Goal: Browse casually: Explore the website without a specific task or goal

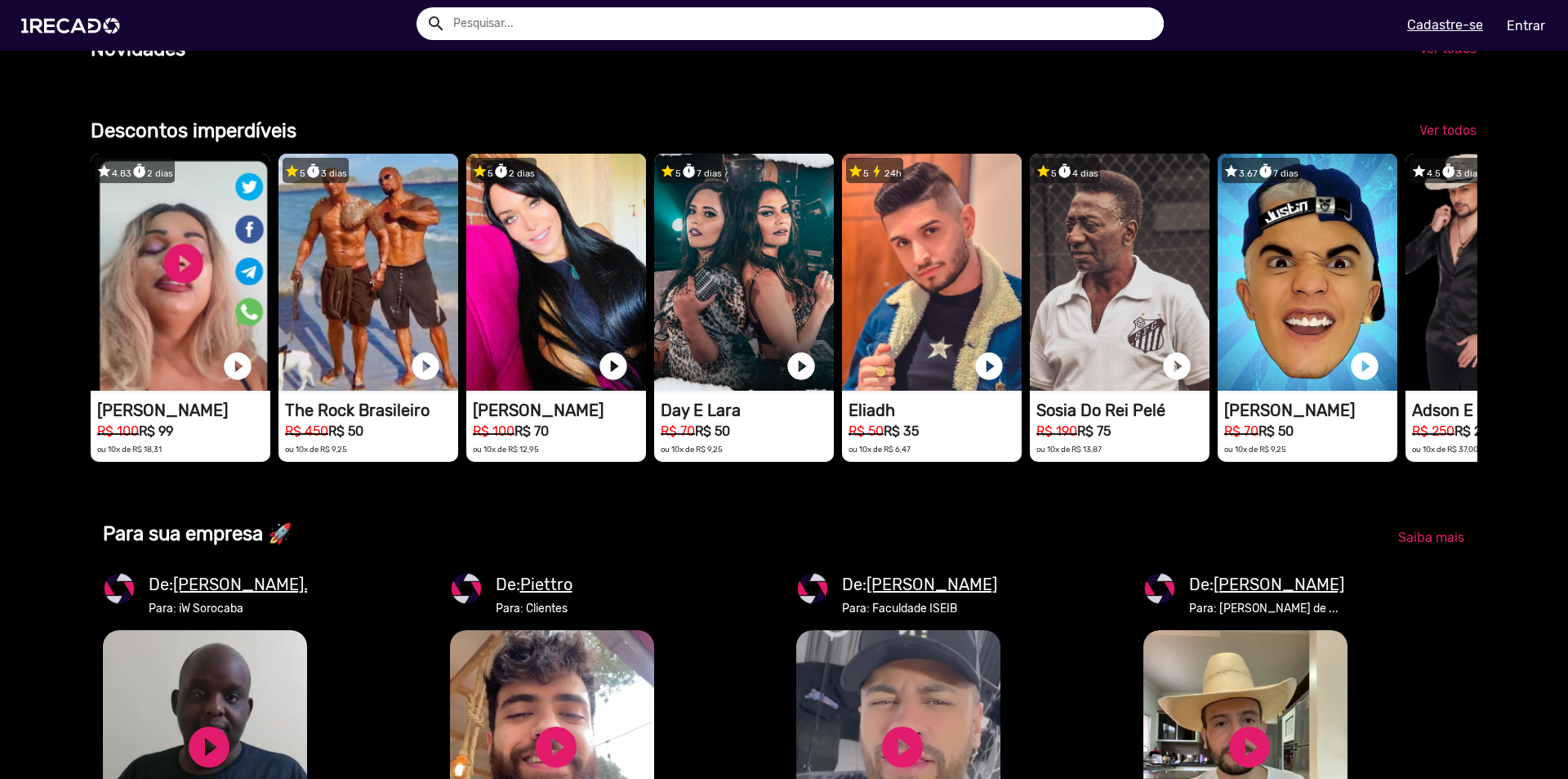
scroll to position [0, 1556]
click at [1454, 138] on span "Ver todos" at bounding box center [1448, 129] width 57 height 15
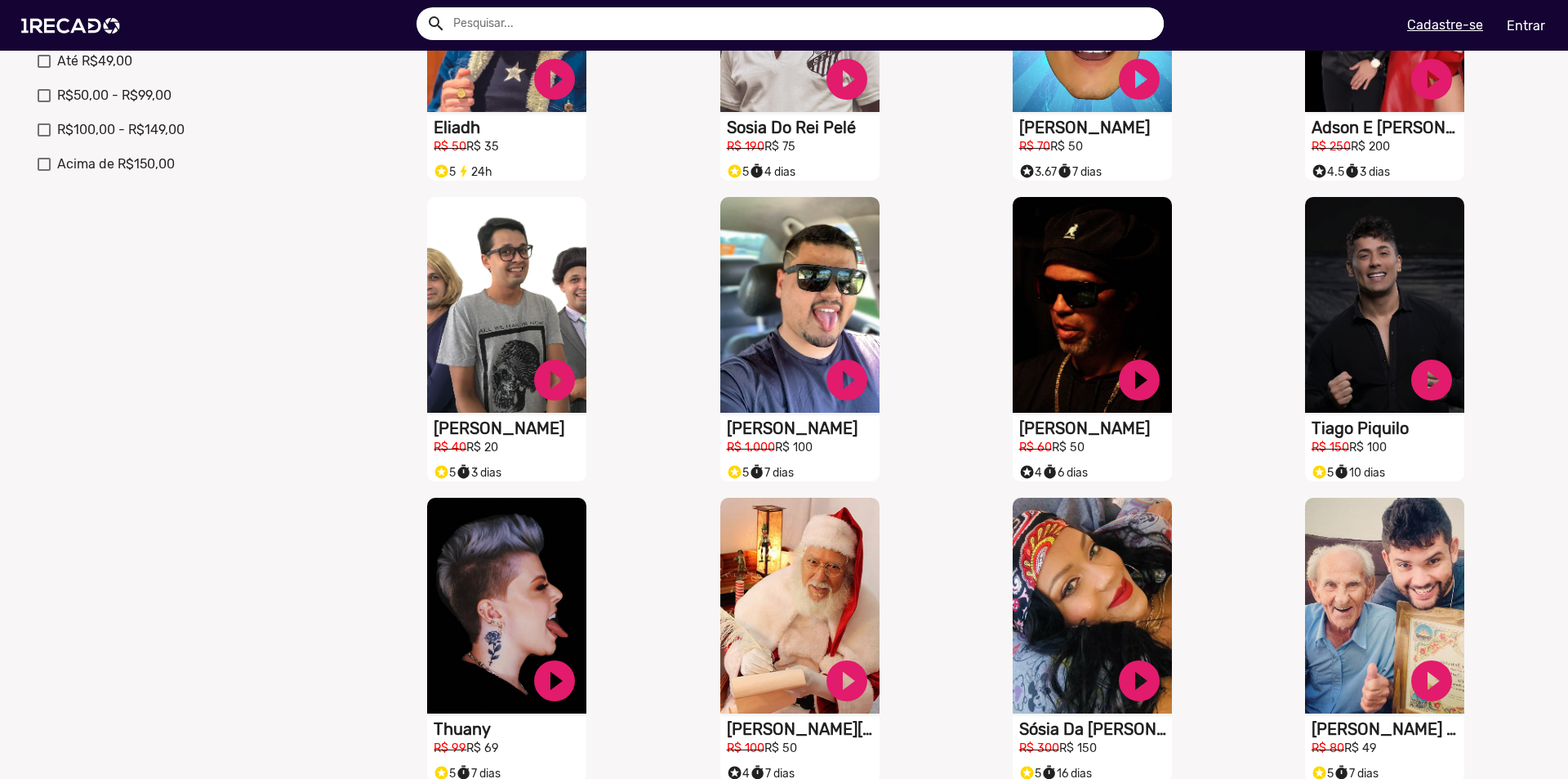
scroll to position [584, 0]
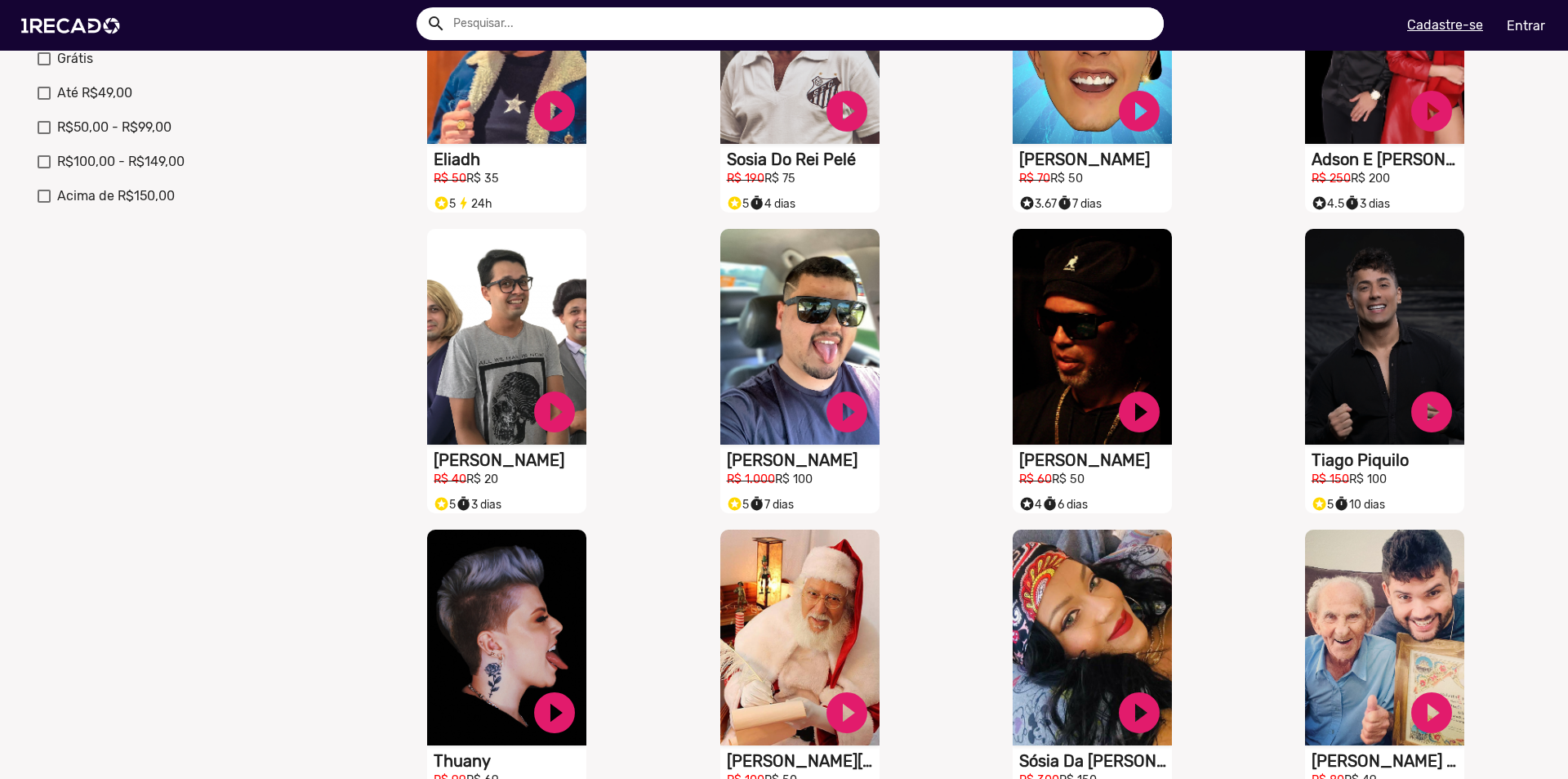
drag, startPoint x: 1062, startPoint y: 468, endPoint x: 1498, endPoint y: 320, distance: 460.4
click at [1498, 320] on div "S1RECADO vídeos dedicados para fãs e empresas play_circle_filled Tiago Piquilo …" at bounding box center [1389, 370] width 293 height 301
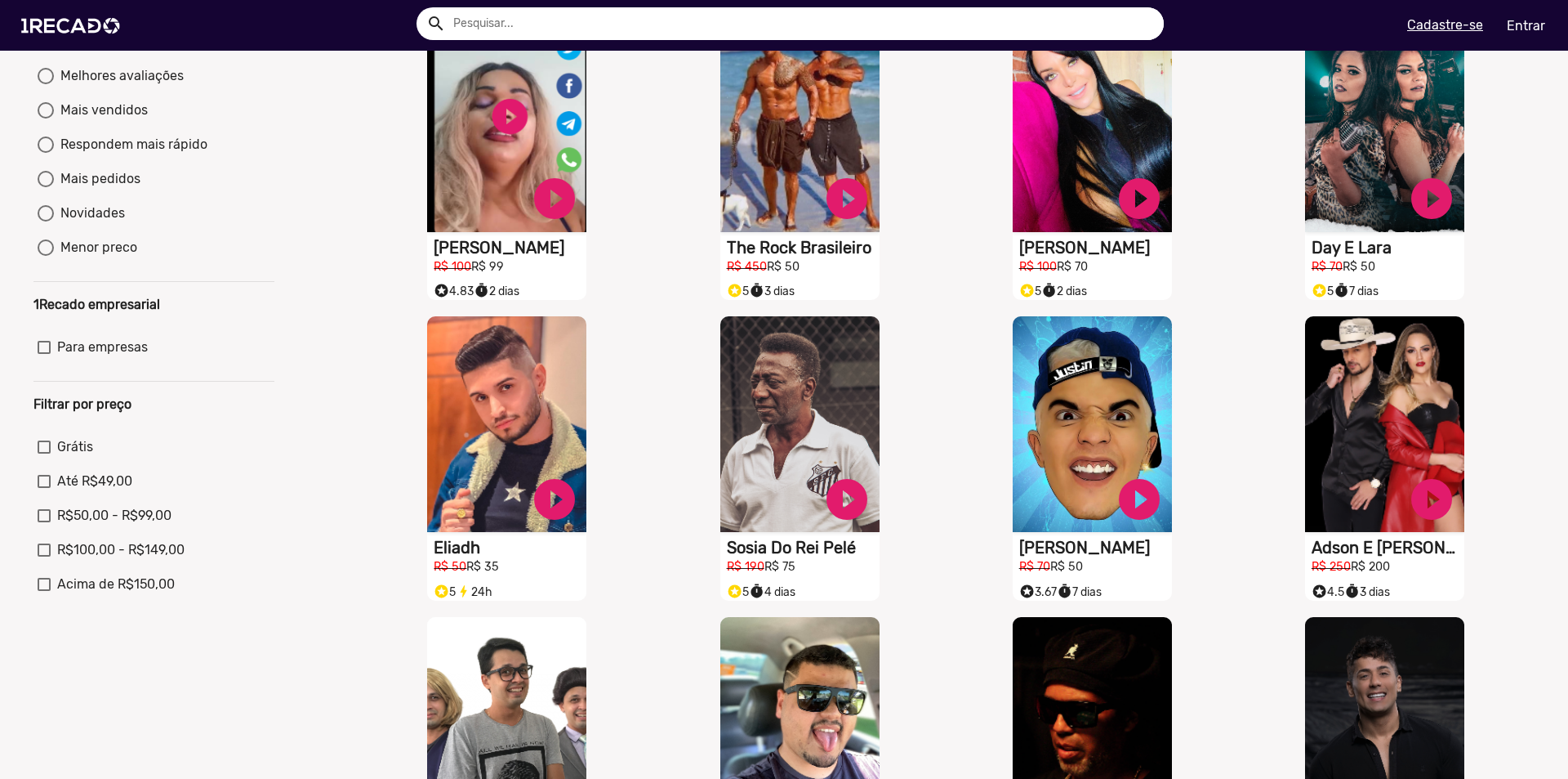
scroll to position [522, 0]
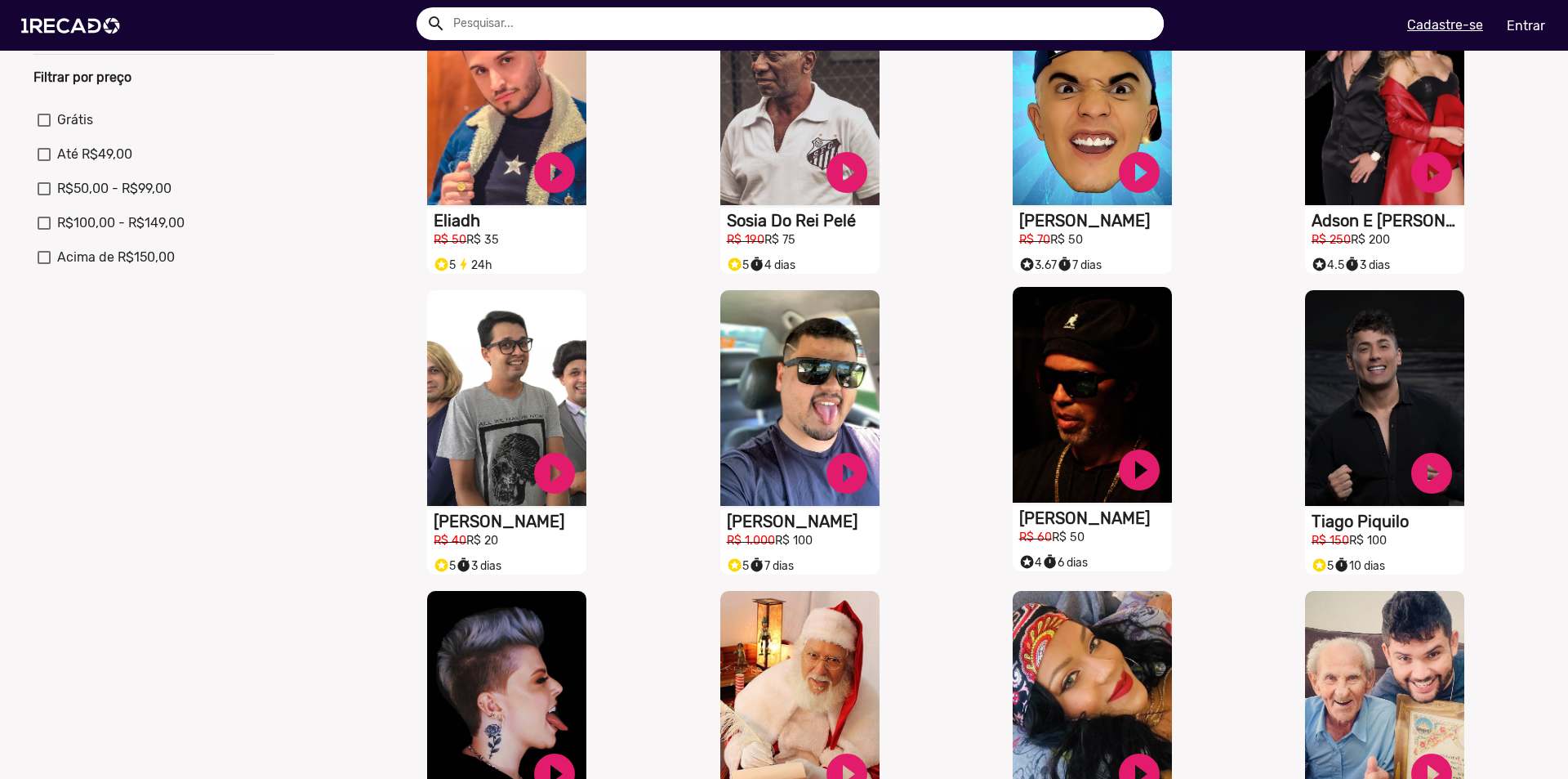
click at [1046, 528] on h1 "[PERSON_NAME]" at bounding box center [1095, 518] width 153 height 20
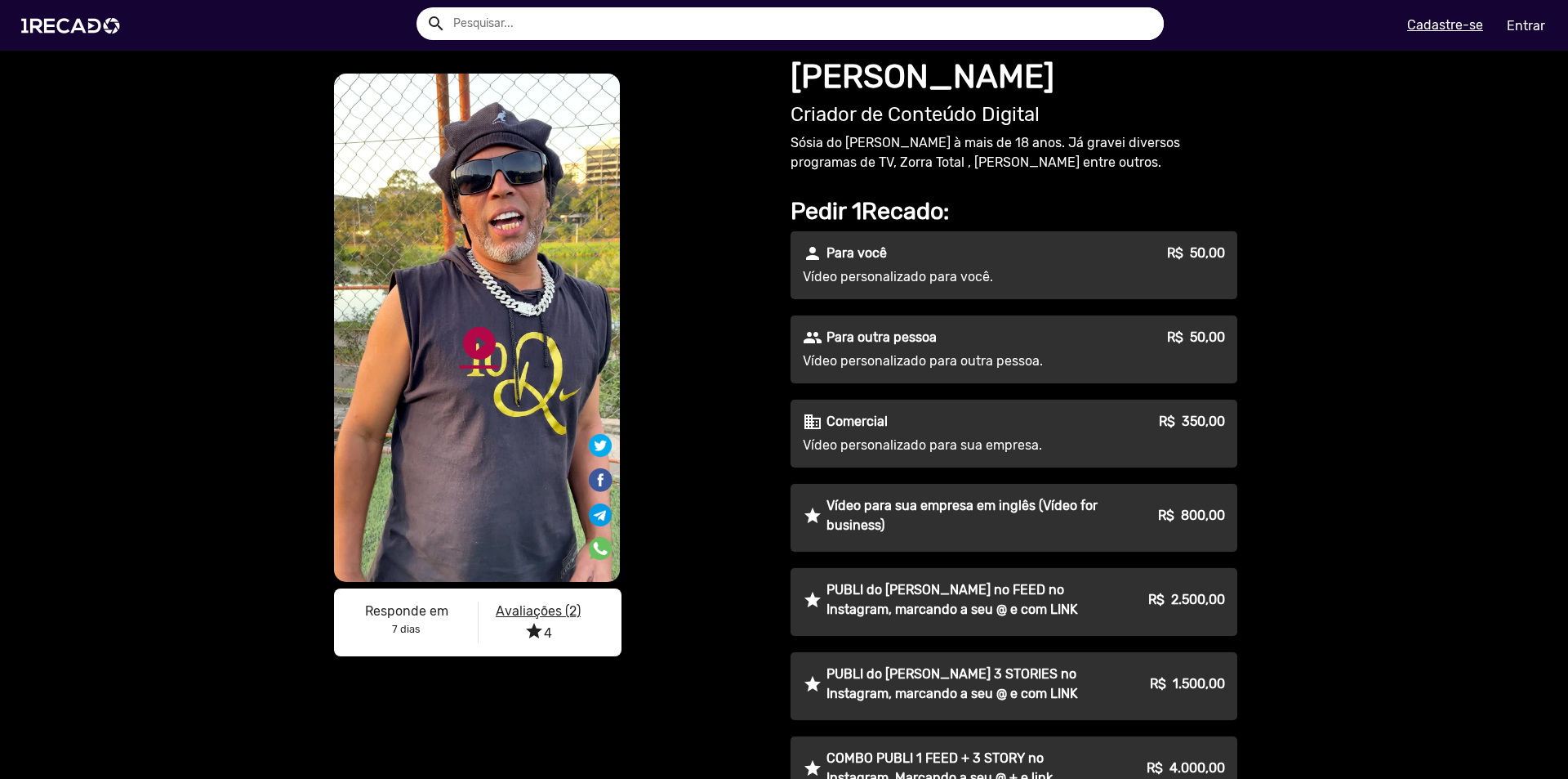
click at [473, 346] on link "play_circle_filled" at bounding box center [480, 344] width 39 height 39
click at [483, 344] on link "pause_circle" at bounding box center [480, 344] width 39 height 39
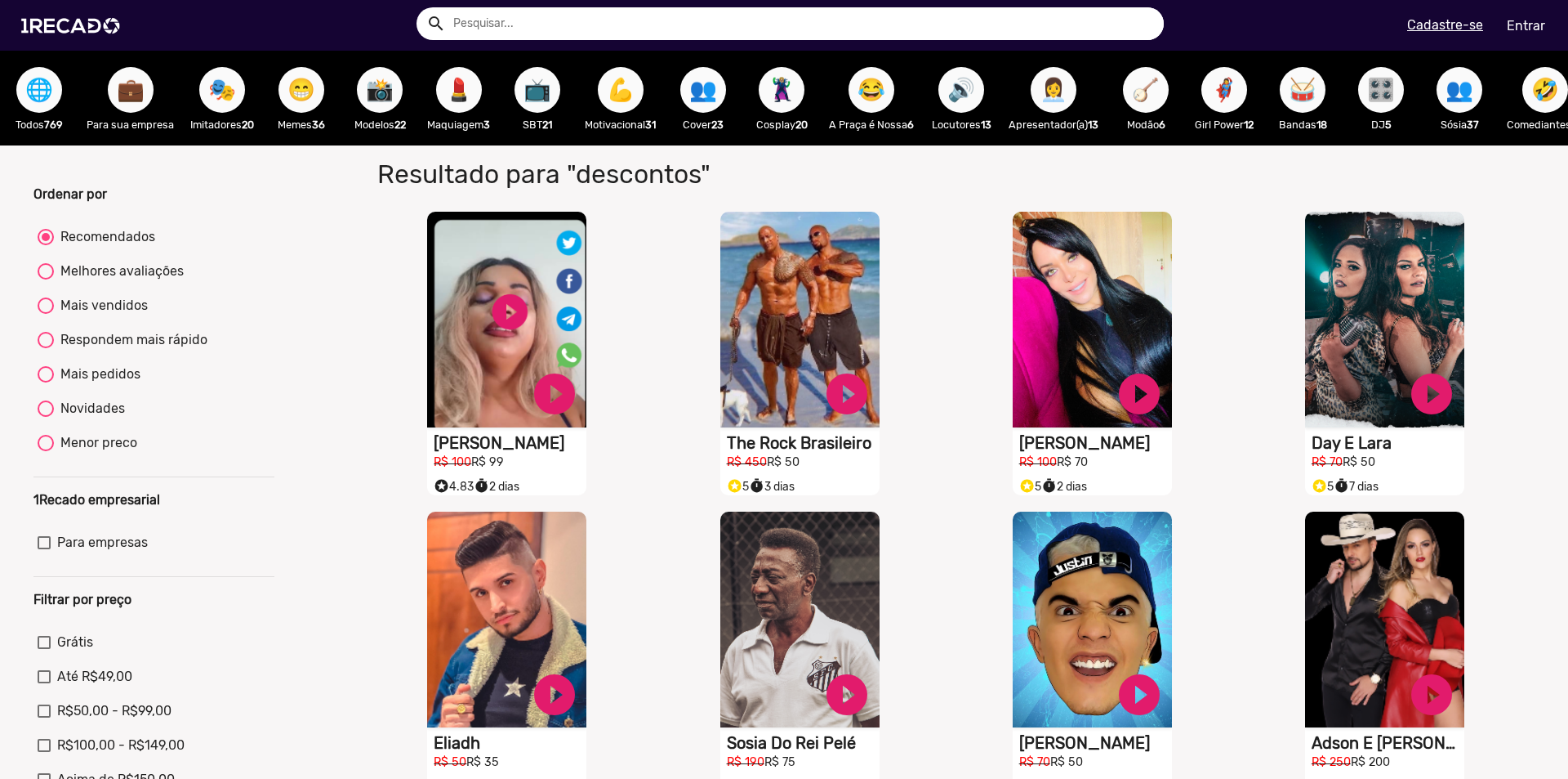
click at [137, 339] on mat-radio-group "Recomendados Melhores avaliações Mais vendidos Respondem mais rápido Mais pedid…" at bounding box center [154, 343] width 241 height 240
click at [136, 350] on div "Respondem mais rápido" at bounding box center [130, 340] width 153 height 20
click at [45, 349] on input "Respondem mais rápido" at bounding box center [45, 348] width 1 height 1
radio input "true"
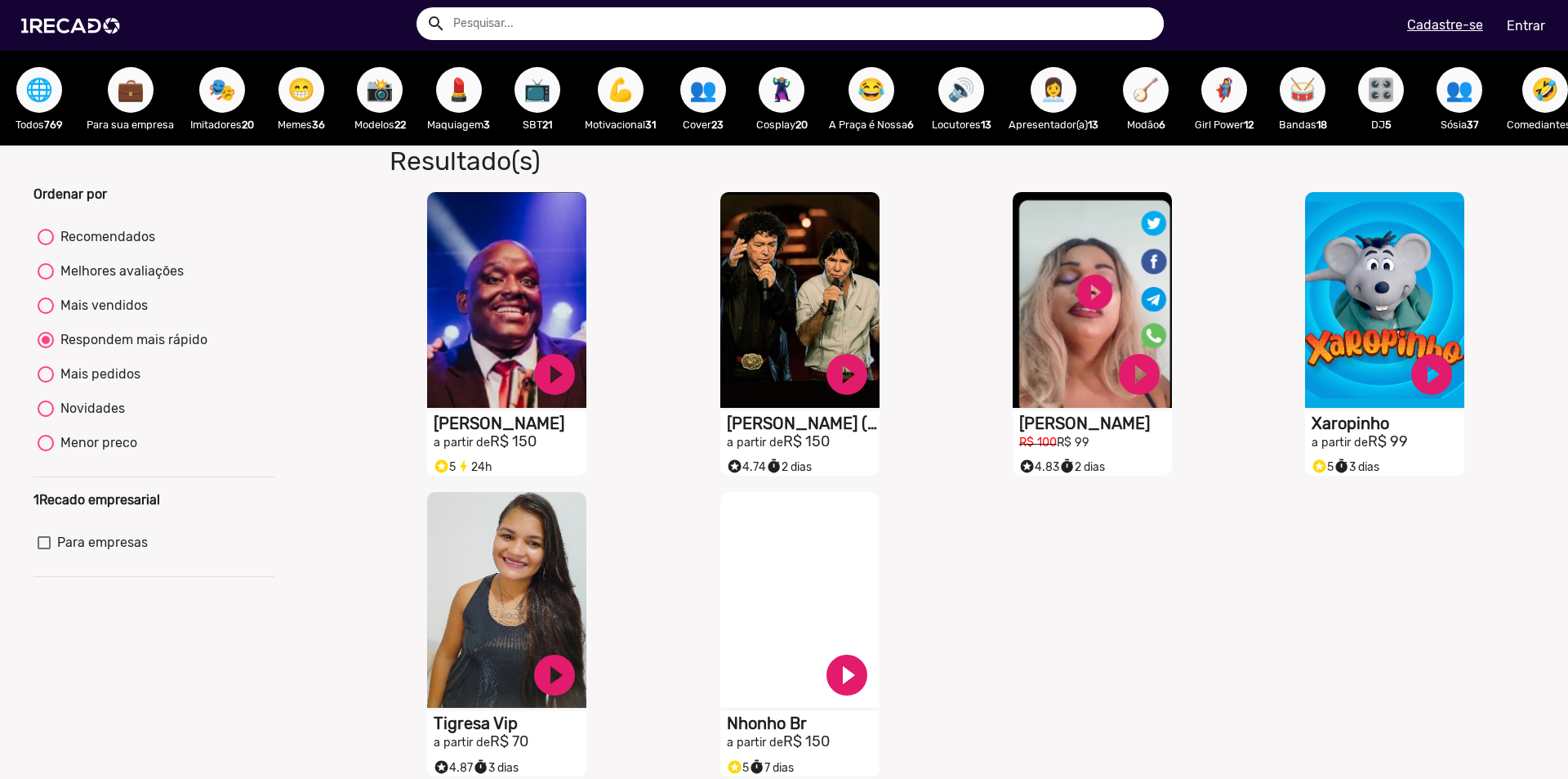
click at [34, 87] on span "🌐" at bounding box center [38, 89] width 28 height 46
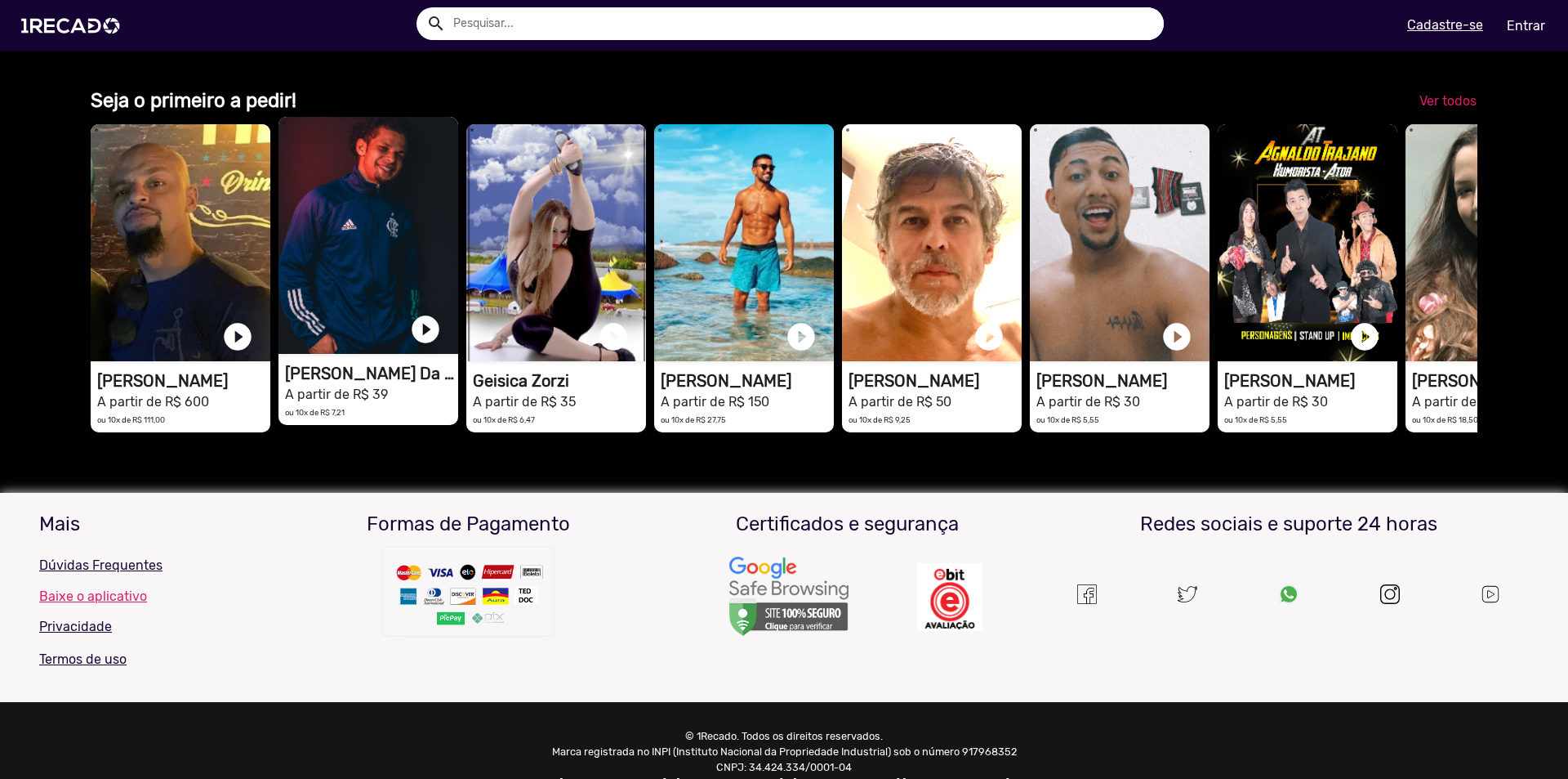
scroll to position [0, 1556]
drag, startPoint x: 387, startPoint y: 477, endPoint x: 351, endPoint y: 484, distance: 36.7
click at [351, 384] on h1 "[PERSON_NAME] Da Torcida" at bounding box center [372, 374] width 173 height 20
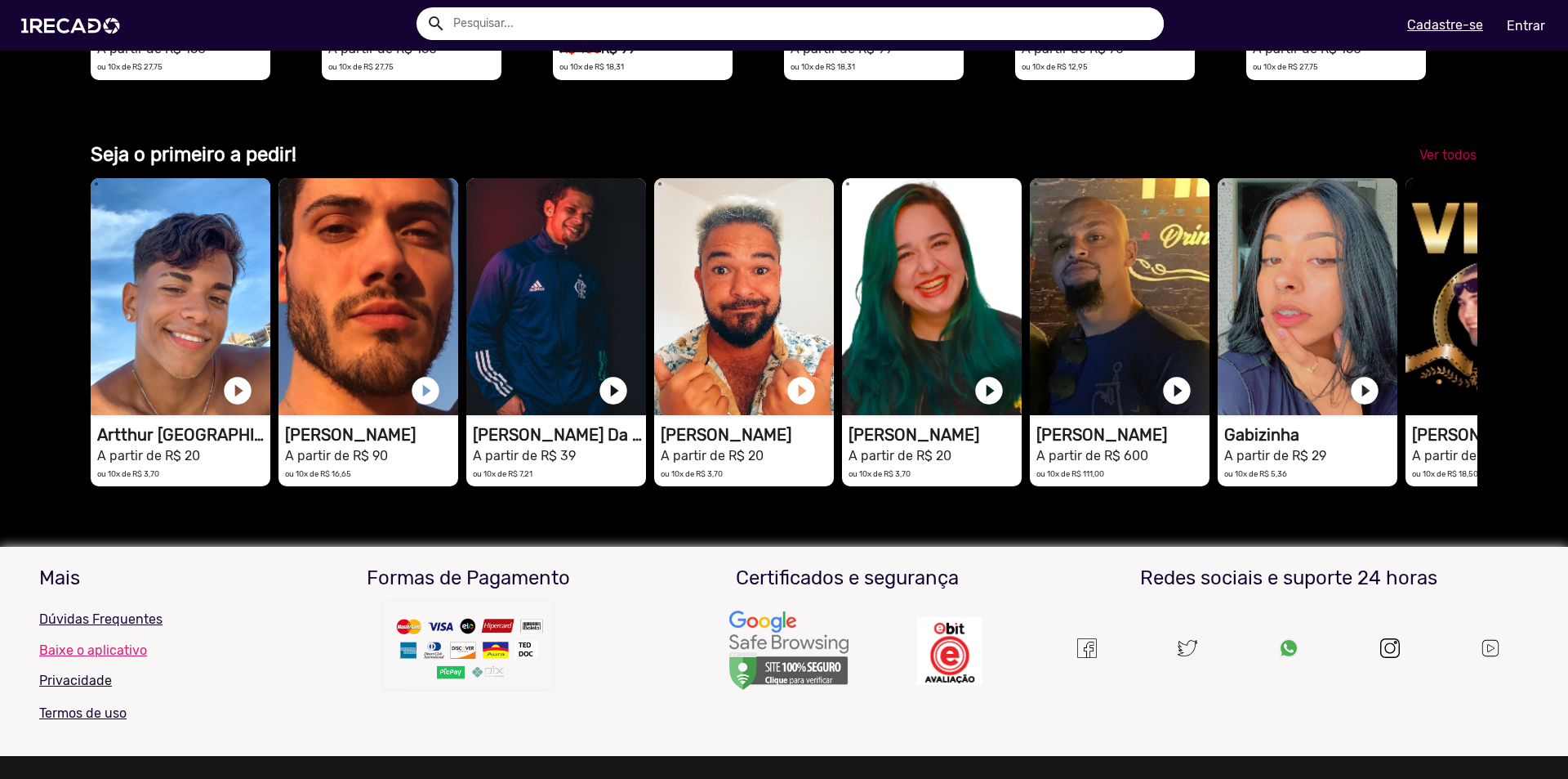
click at [1440, 162] on span "Ver todos" at bounding box center [1448, 154] width 57 height 15
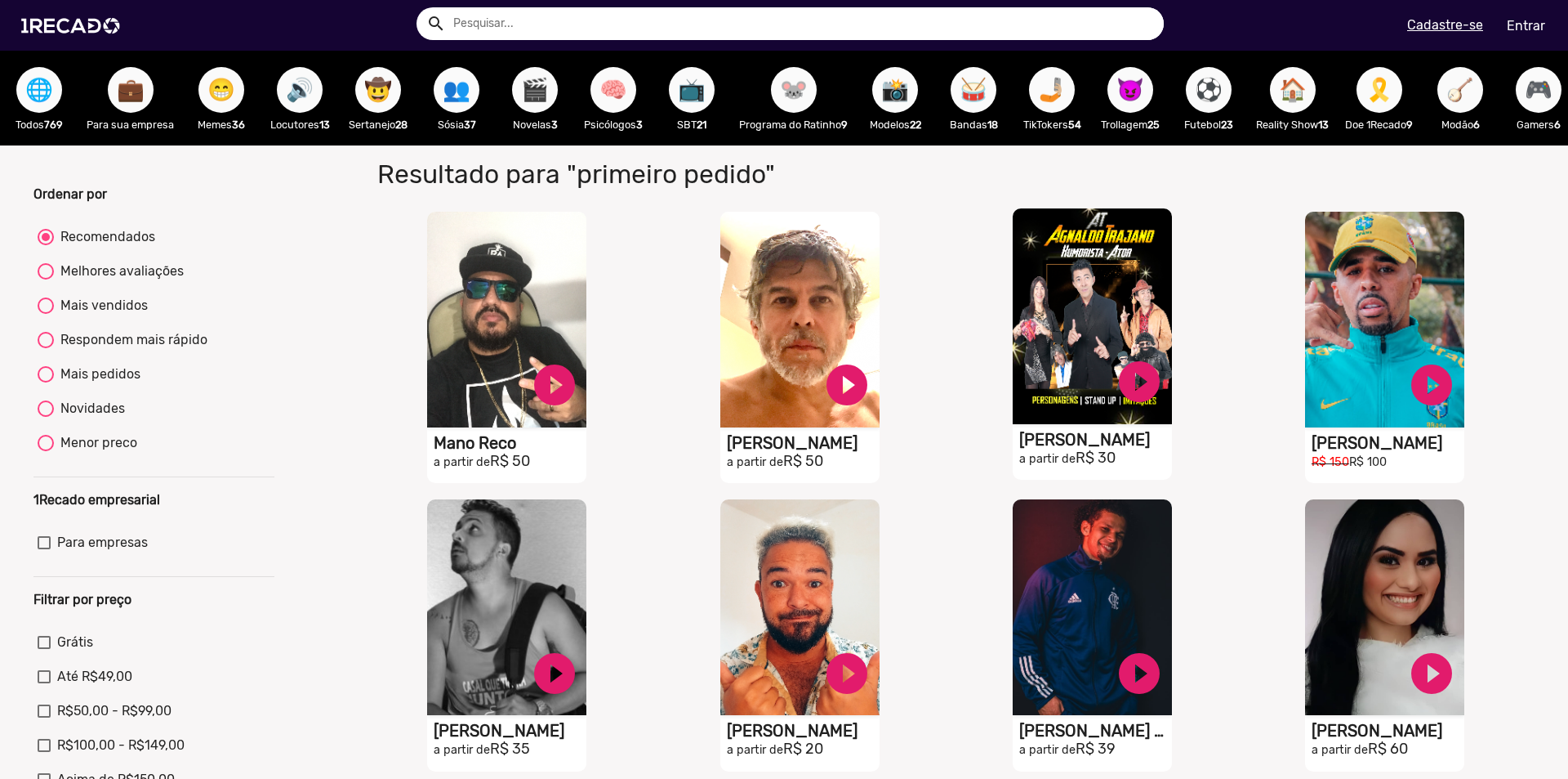
click at [1130, 286] on video "S1RECADO vídeos dedicados para fãs e empresas" at bounding box center [1093, 317] width 160 height 216
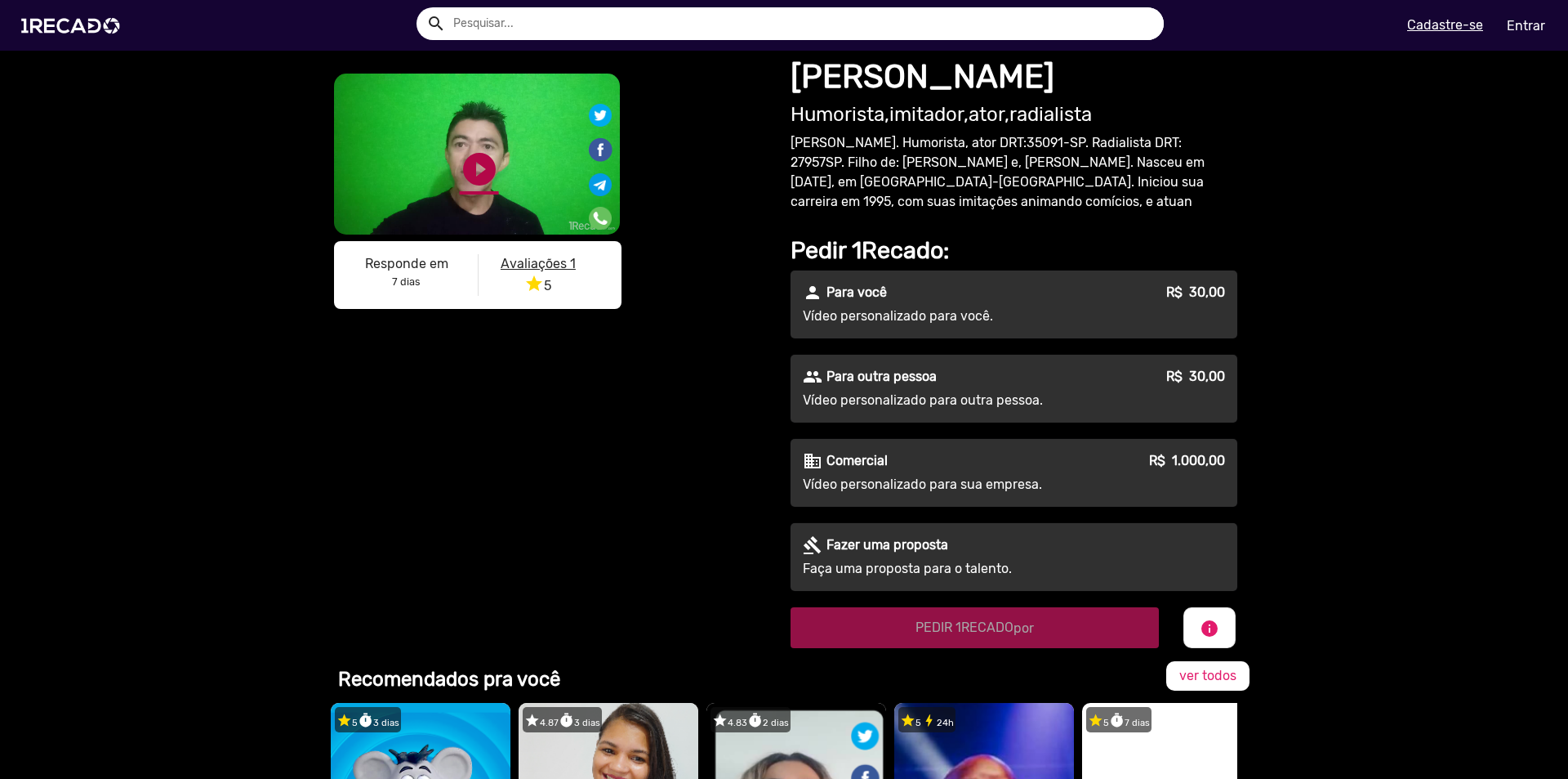
click at [473, 176] on link "play_circle_filled" at bounding box center [480, 170] width 39 height 39
click at [1408, 236] on div "S1RECADO vídeos dedicados para fãs e empresas S1RECADO vídeos dedicados para fã…" at bounding box center [784, 349] width 1568 height 597
click at [106, 21] on img at bounding box center [74, 26] width 123 height 70
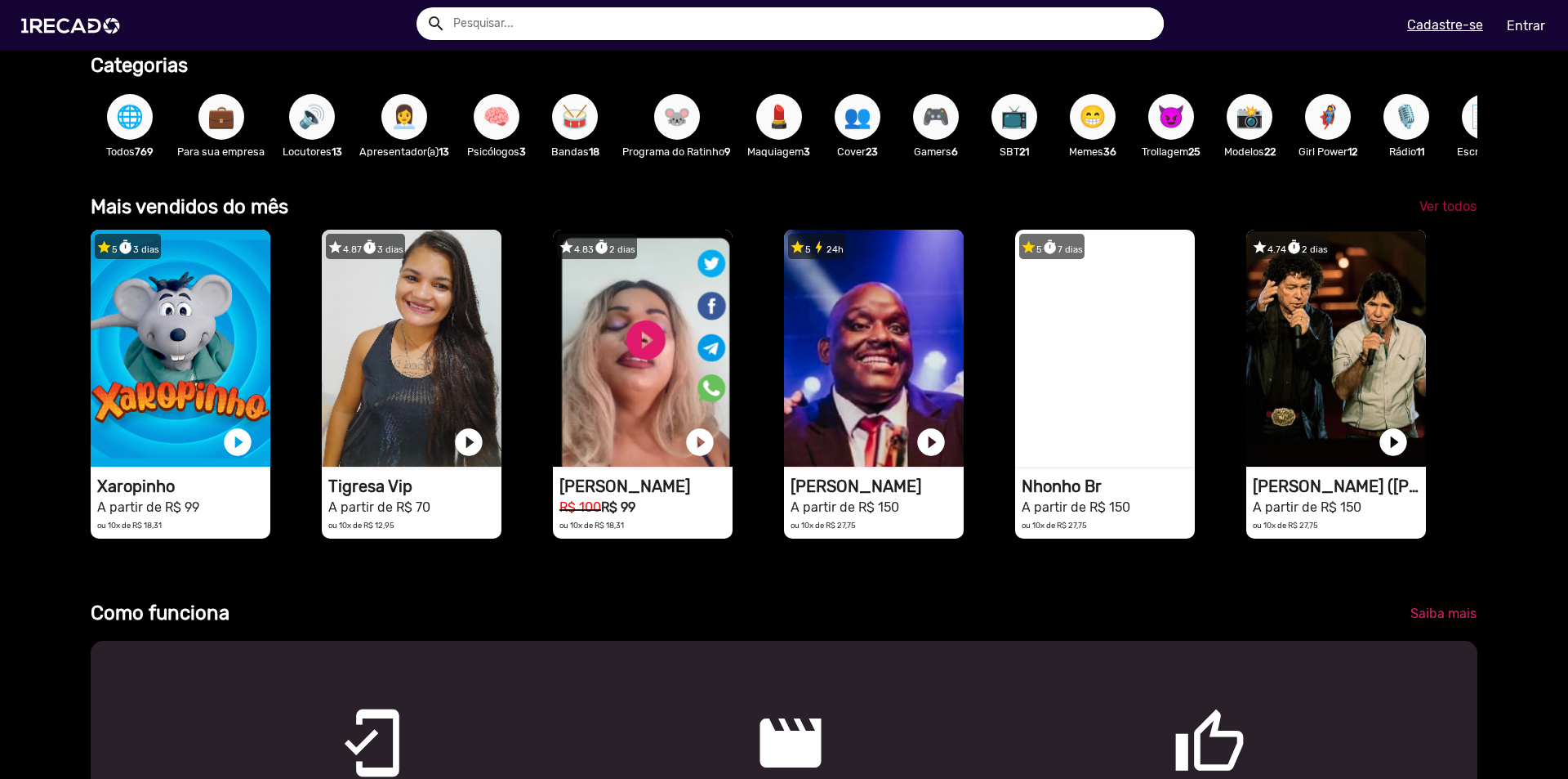
scroll to position [0, 1556]
click at [1453, 214] on span "Ver todos" at bounding box center [1448, 206] width 57 height 15
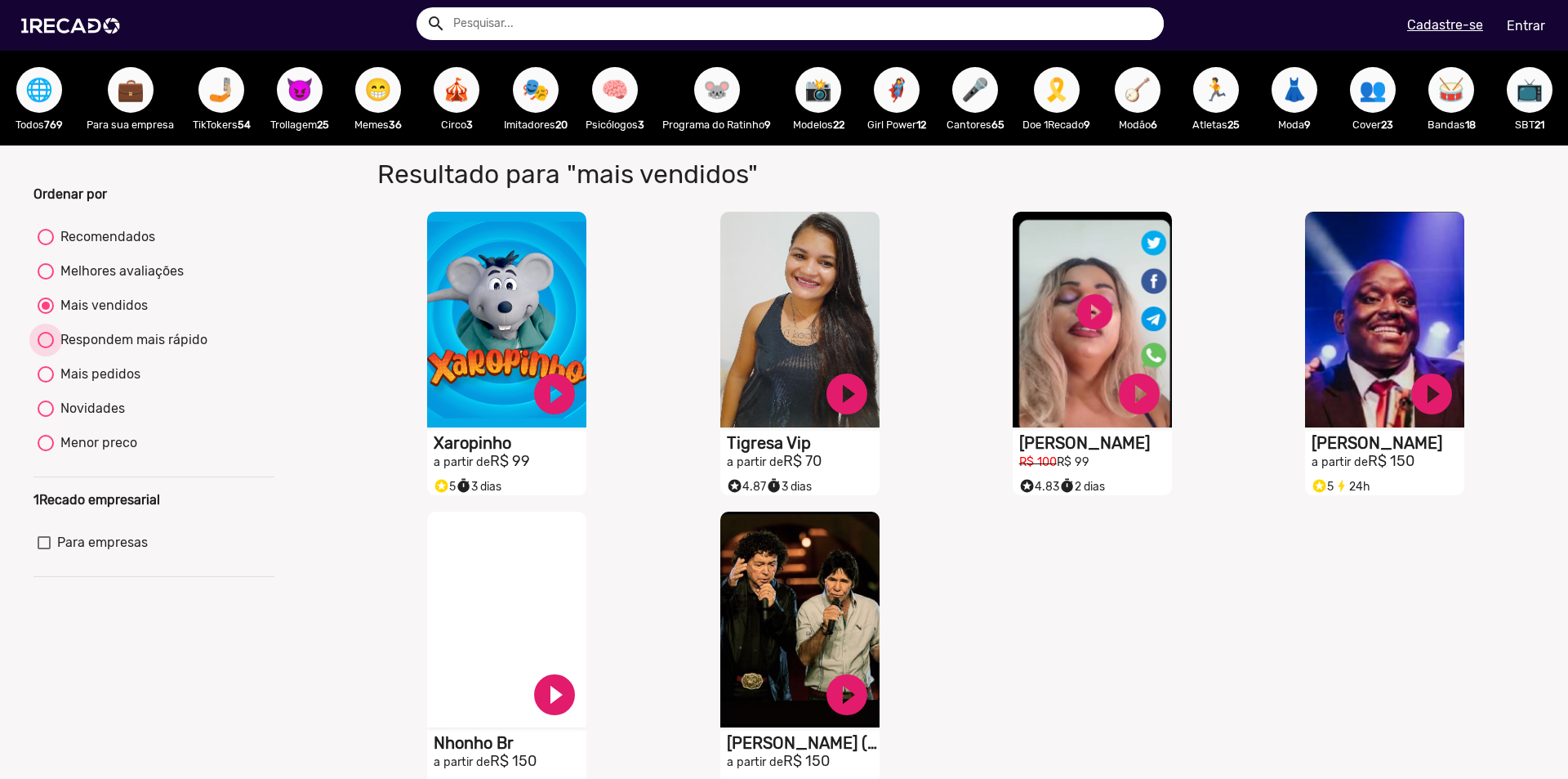
click at [120, 350] on div "Respondem mais rápido" at bounding box center [130, 340] width 153 height 20
click at [45, 349] on input "Respondem mais rápido" at bounding box center [45, 348] width 1 height 1
radio input "true"
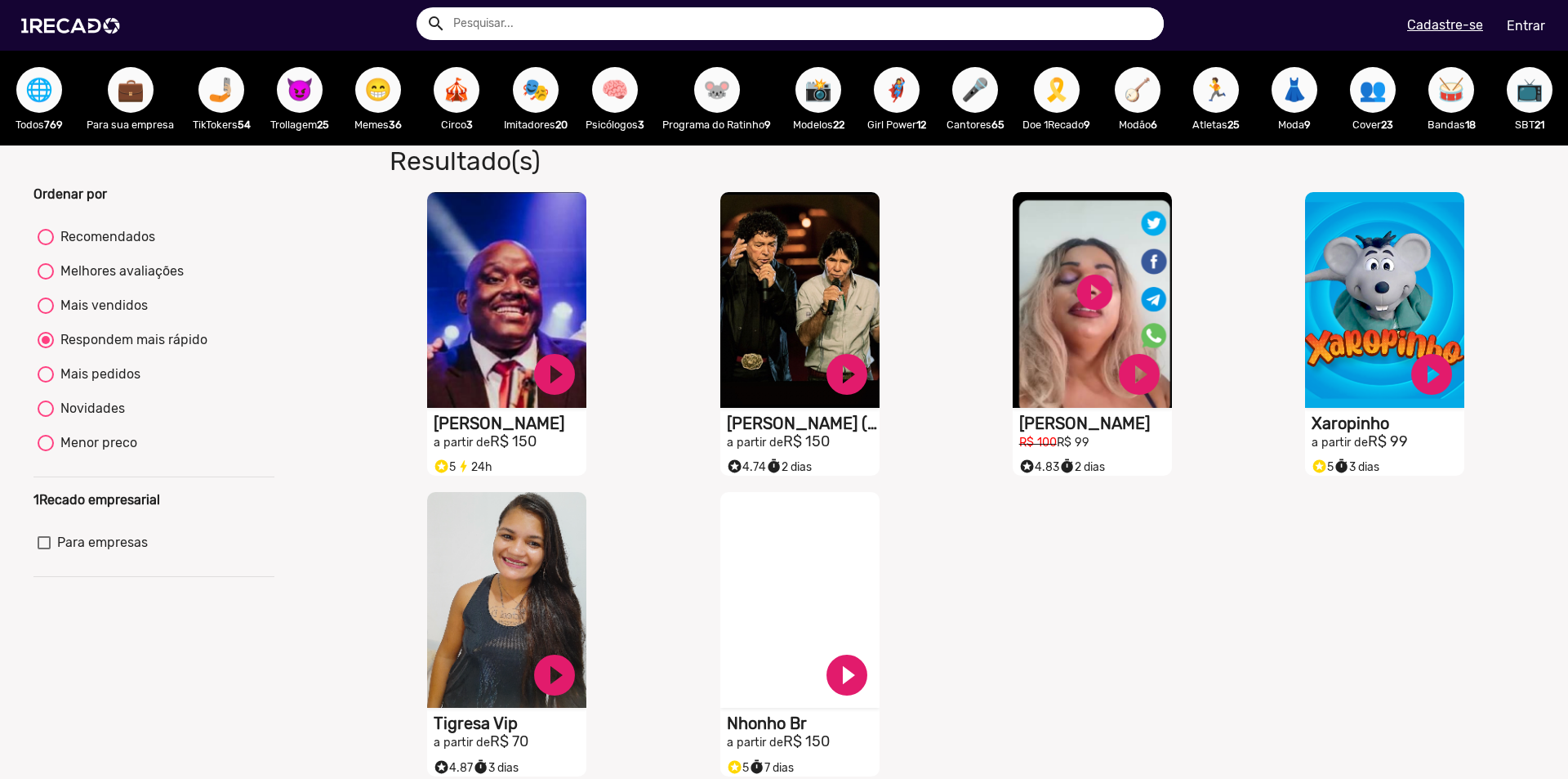
click at [612, 102] on span "🧠" at bounding box center [615, 89] width 28 height 46
radio input "true"
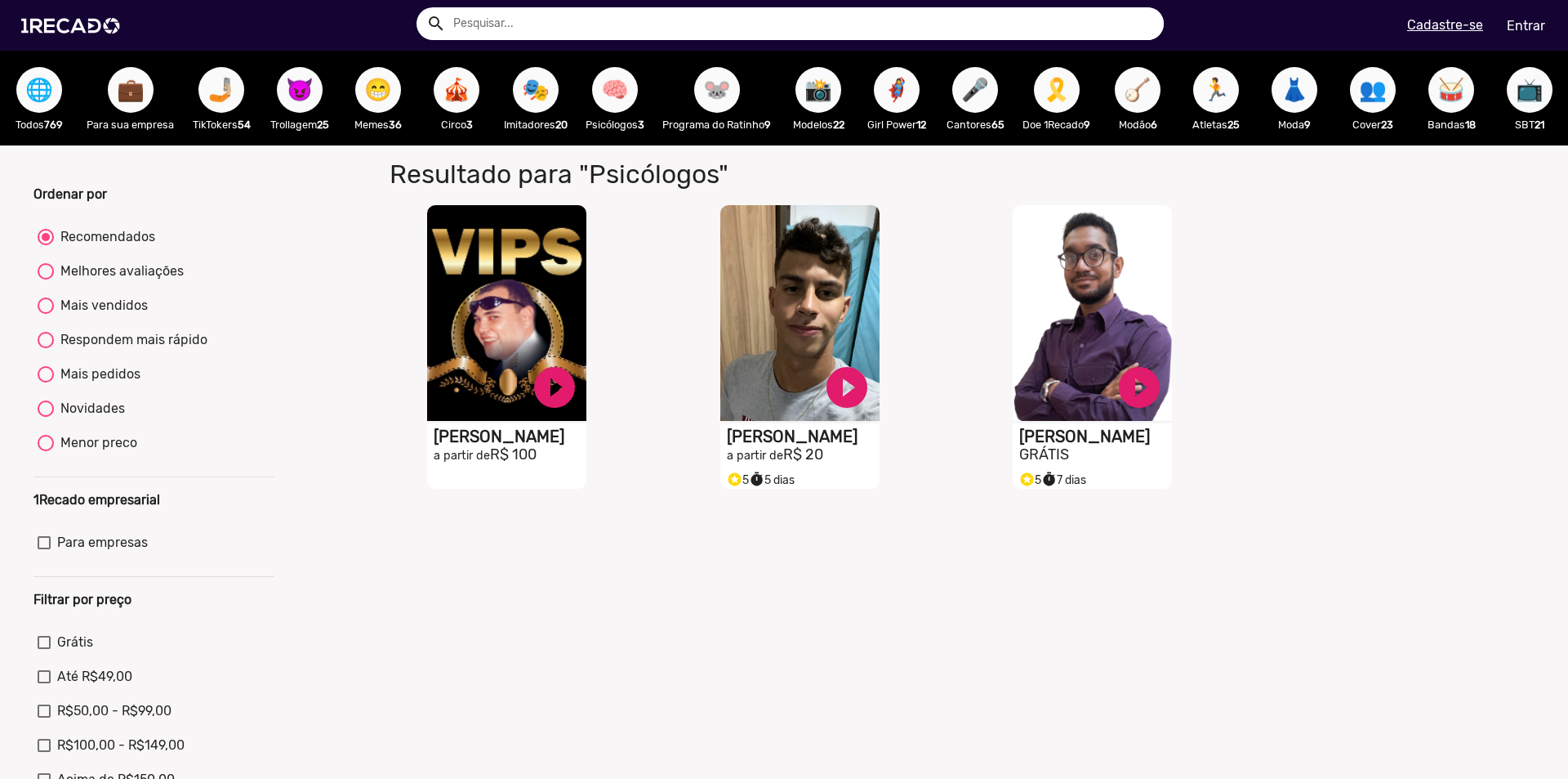
click at [116, 452] on div "Menor preco" at bounding box center [95, 443] width 83 height 20
click at [45, 452] on input "Menor preco" at bounding box center [45, 452] width 1 height 1
radio input "true"
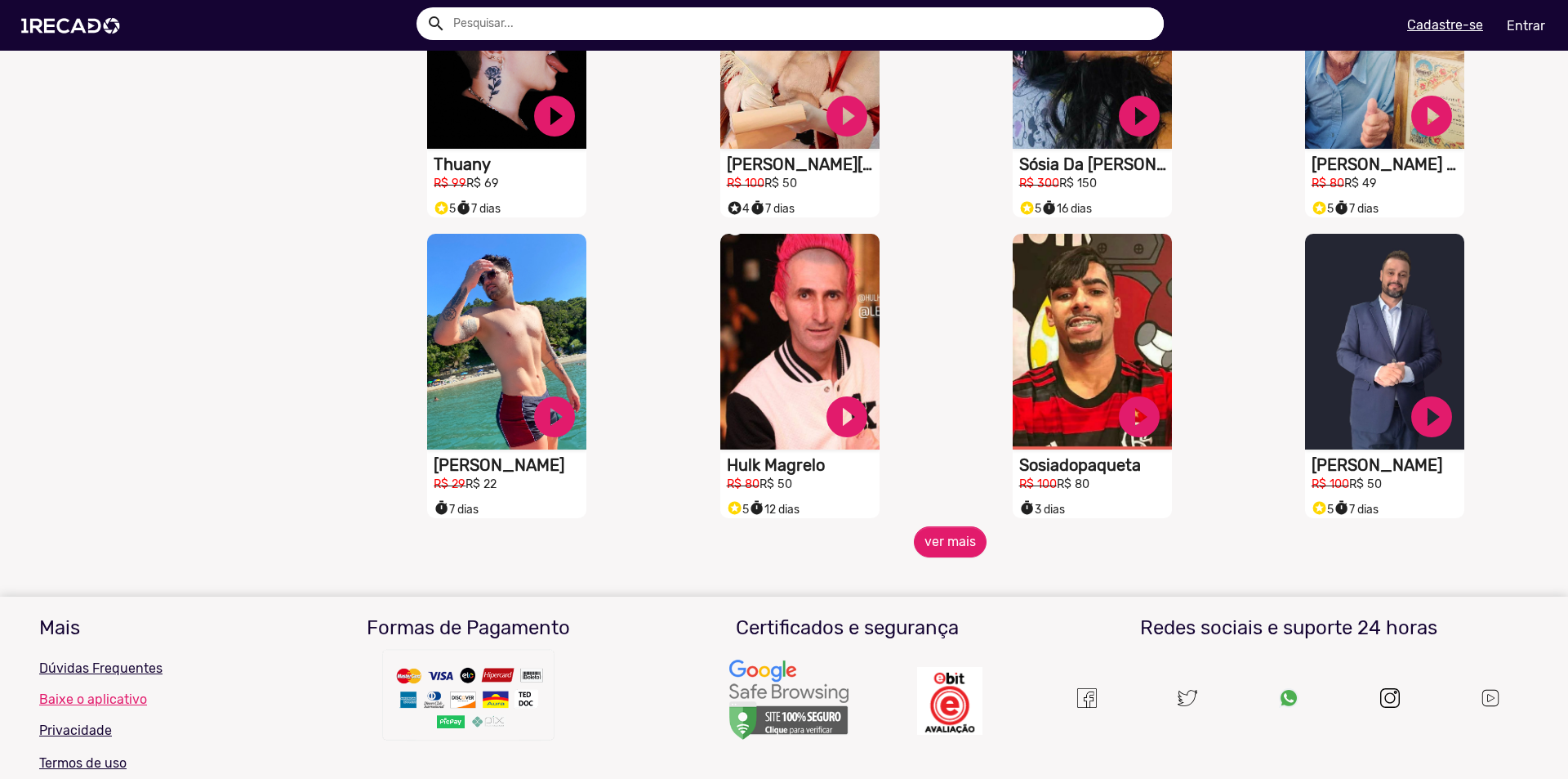
scroll to position [1180, 0]
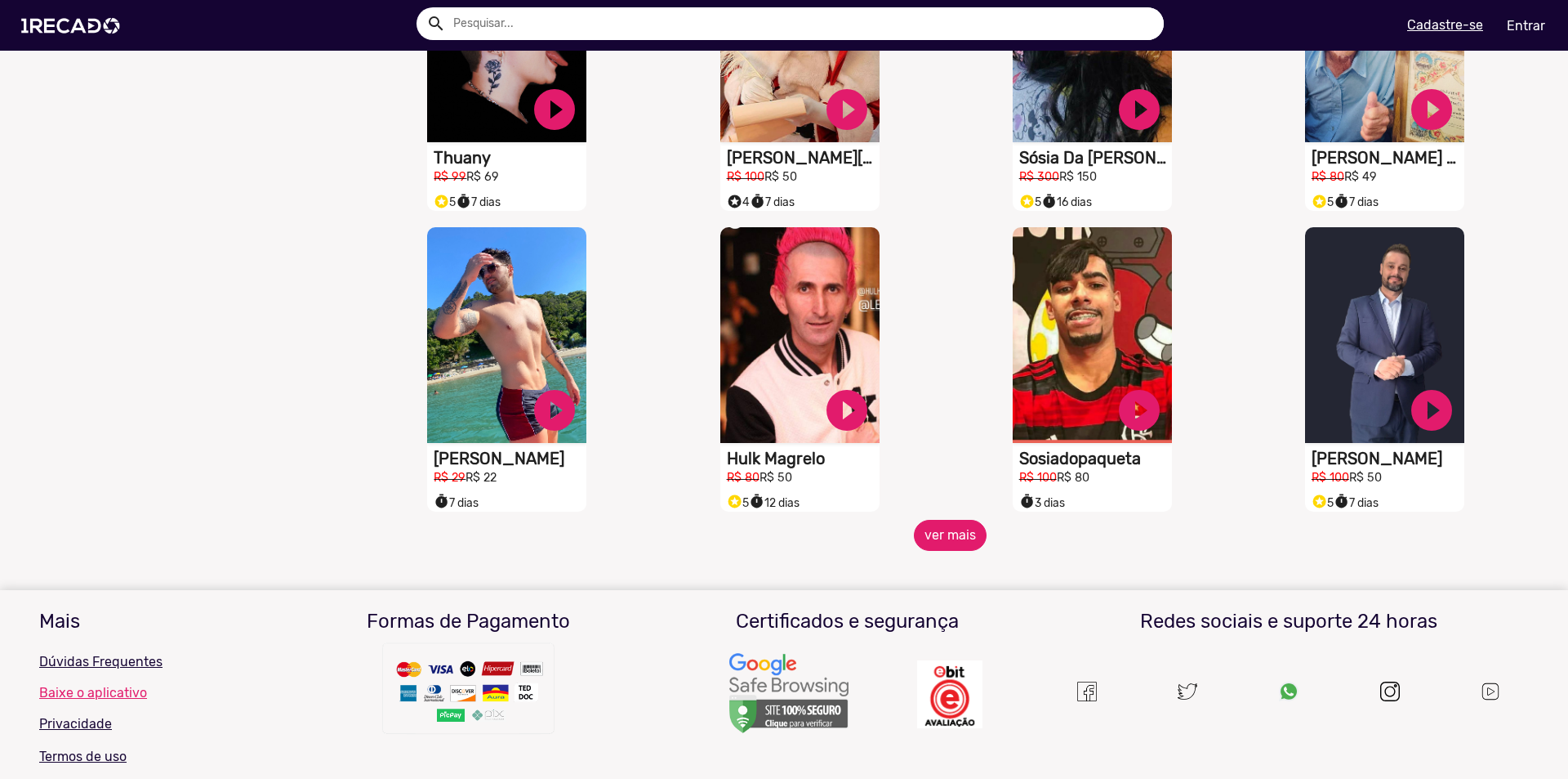
click at [928, 551] on button "ver mais" at bounding box center [951, 535] width 73 height 31
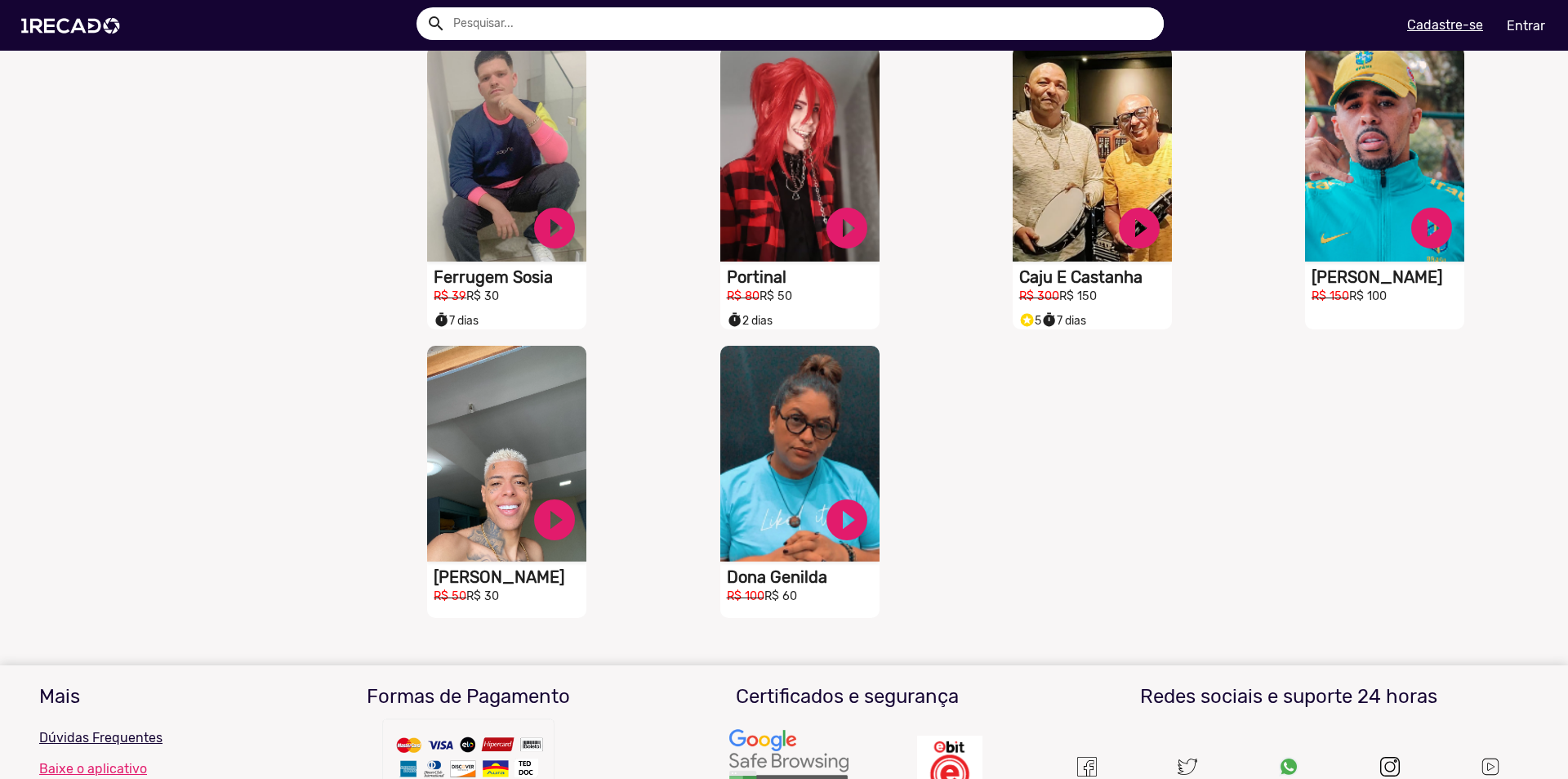
scroll to position [1703, 0]
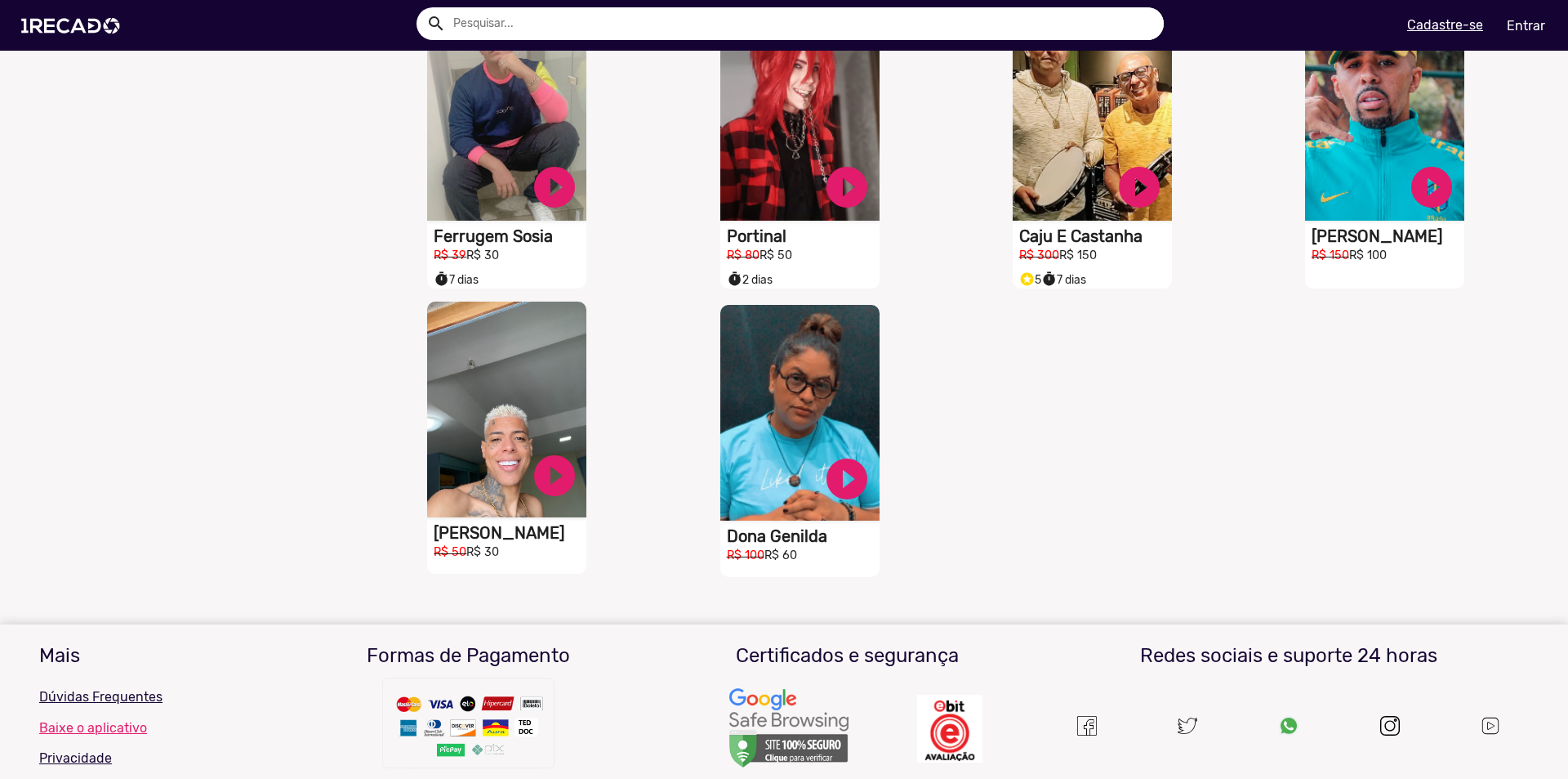
click at [503, 539] on h1 "[PERSON_NAME]" at bounding box center [509, 533] width 153 height 20
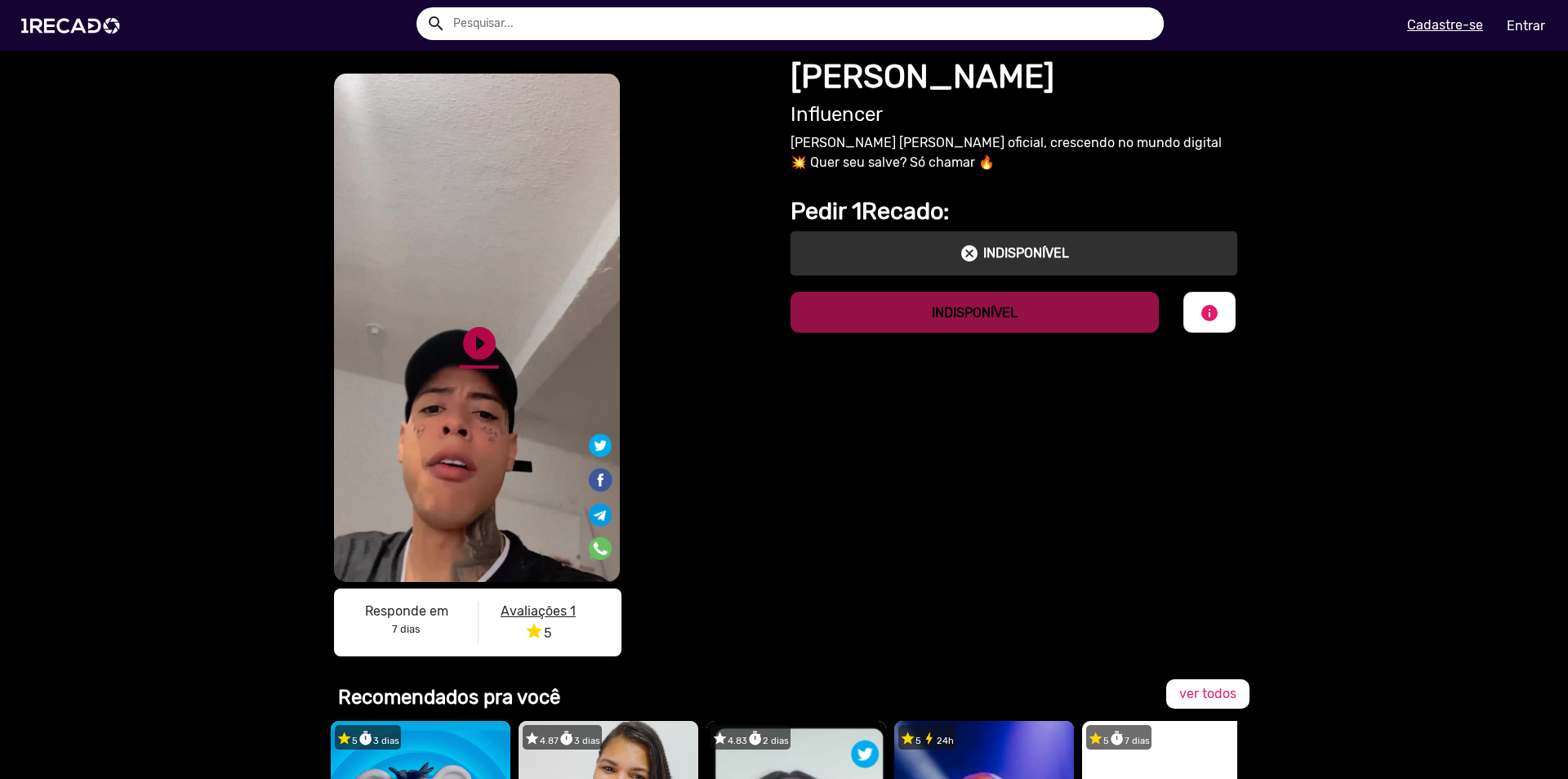
click at [475, 344] on link "play_circle_filled" at bounding box center [480, 344] width 39 height 39
click at [94, 25] on img at bounding box center [74, 26] width 123 height 70
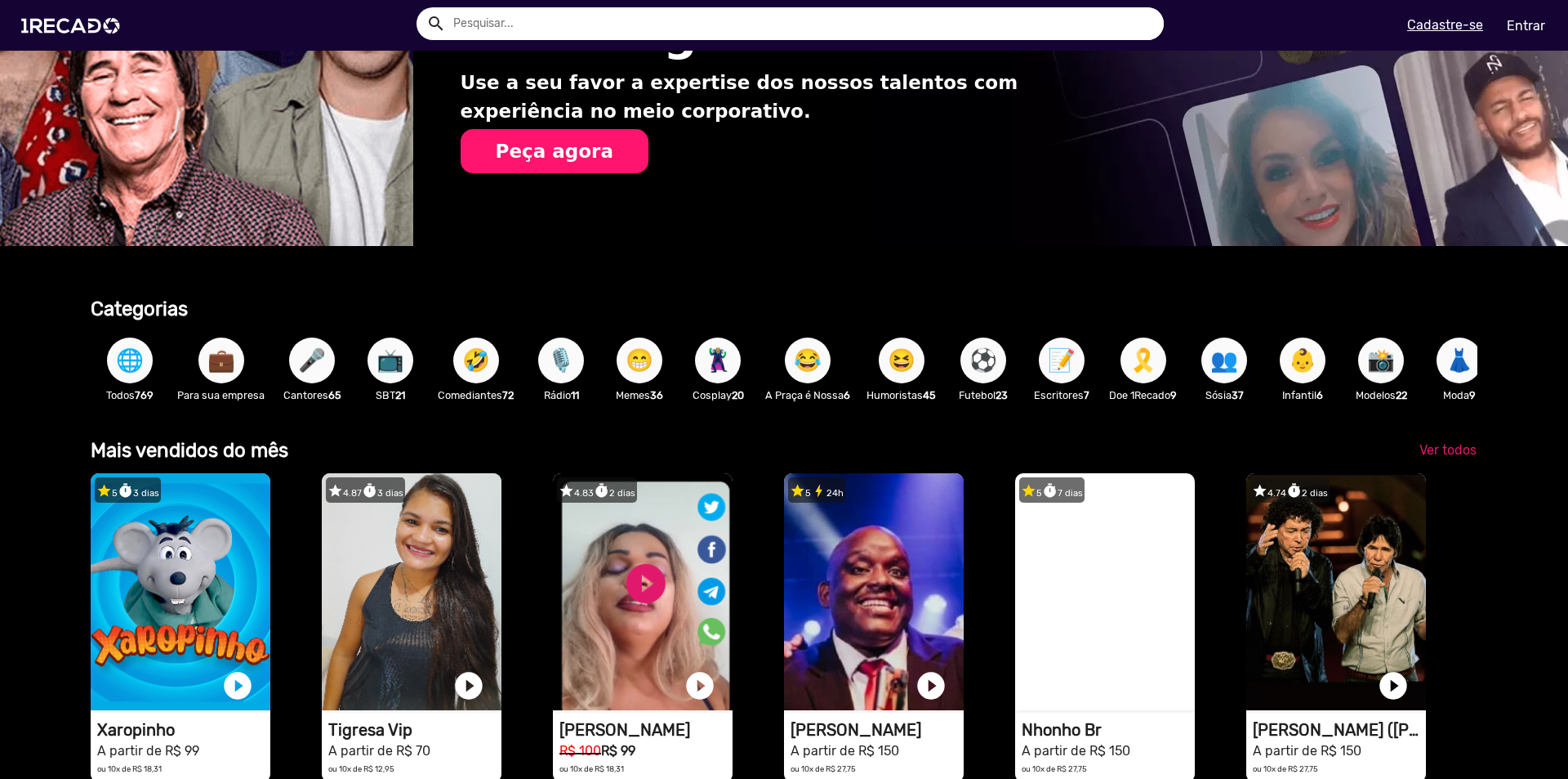
scroll to position [0, 1476]
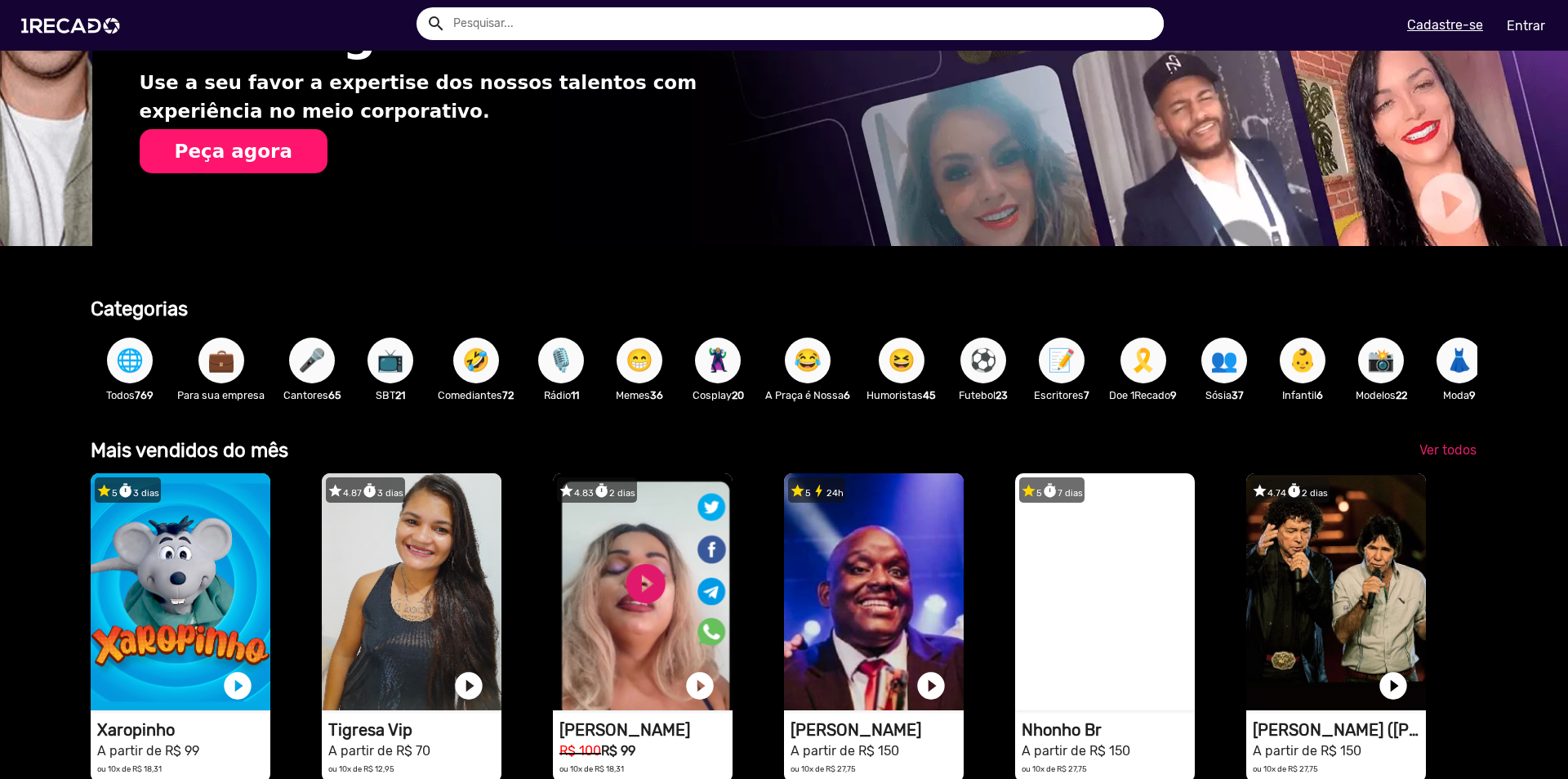
click at [986, 365] on span "⚽" at bounding box center [983, 360] width 28 height 46
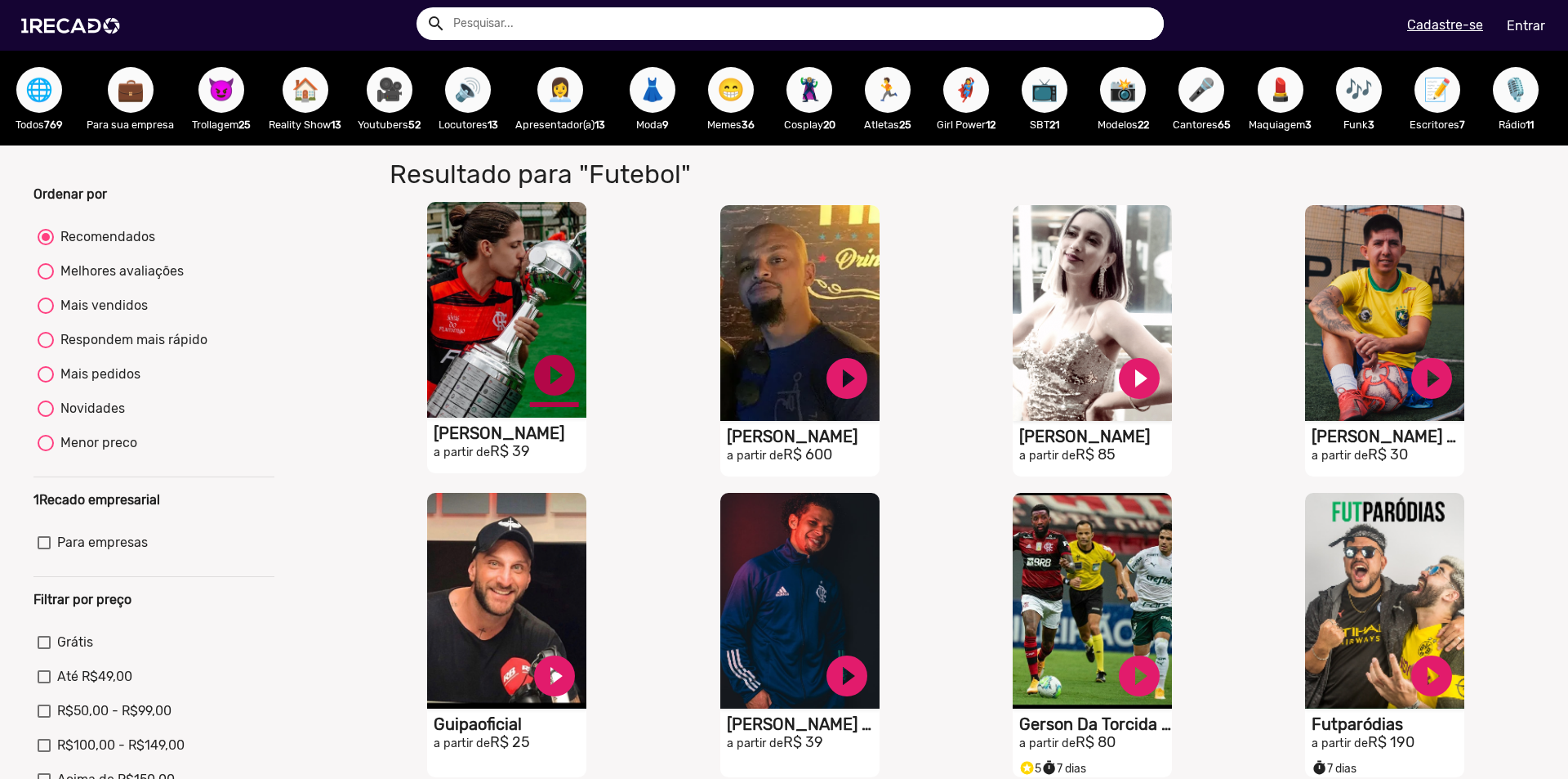
click at [549, 392] on link "play_circle_filled" at bounding box center [554, 375] width 49 height 49
click at [524, 443] on h1 "[PERSON_NAME]" at bounding box center [509, 433] width 153 height 20
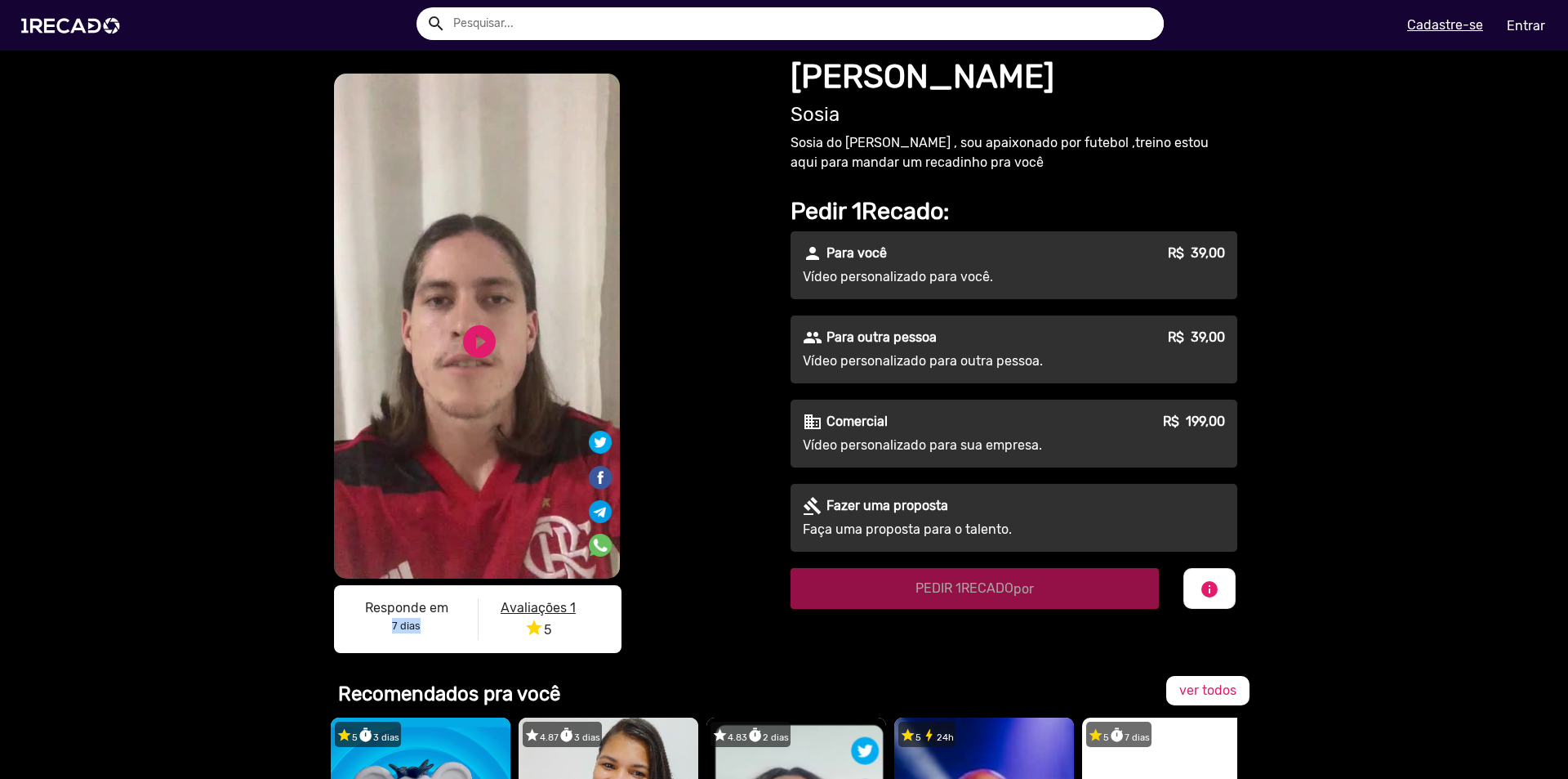
drag, startPoint x: 385, startPoint y: 623, endPoint x: 434, endPoint y: 621, distance: 49.0
click at [434, 621] on p "7 dias" at bounding box center [406, 625] width 119 height 15
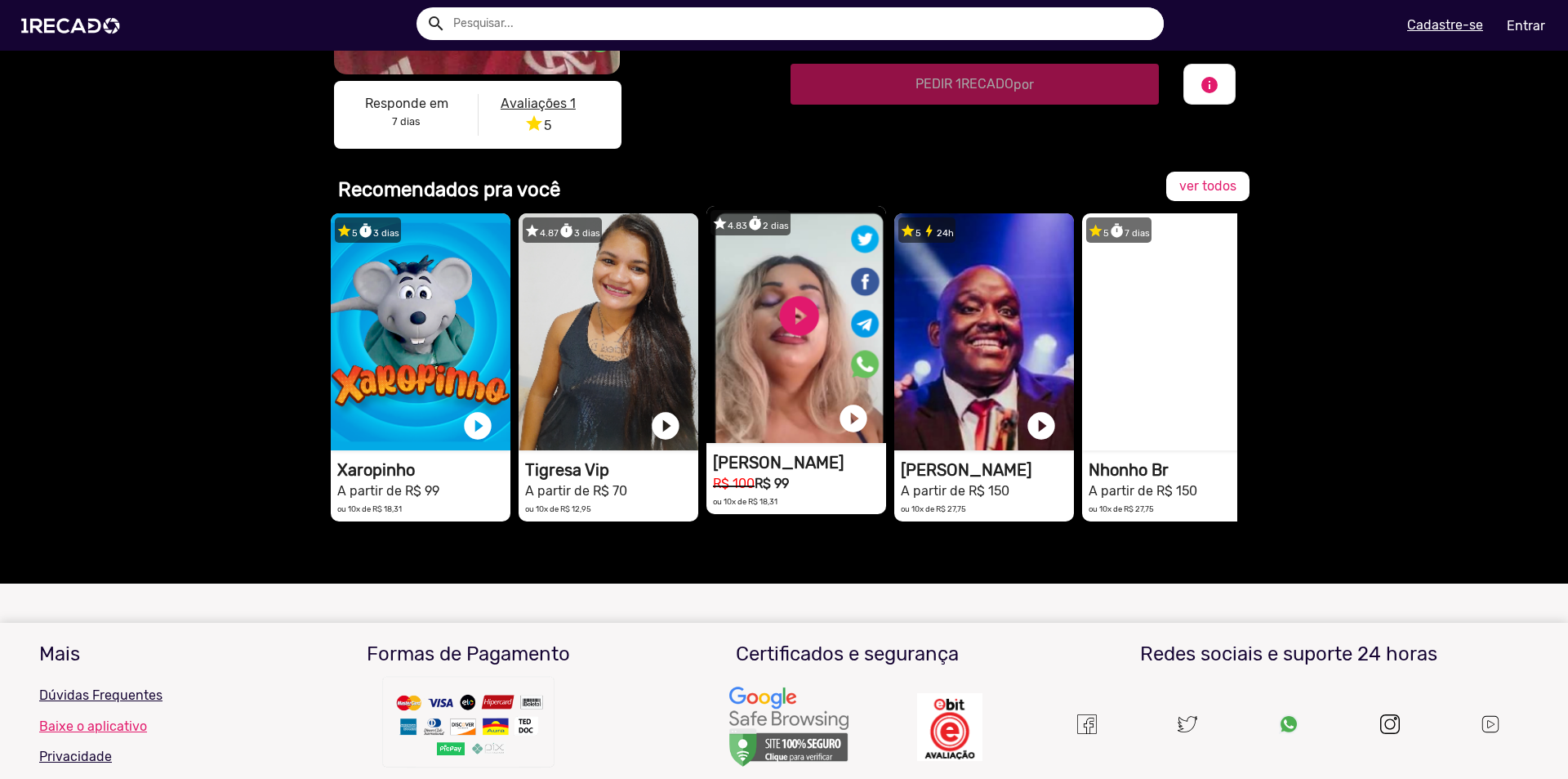
scroll to position [510, 0]
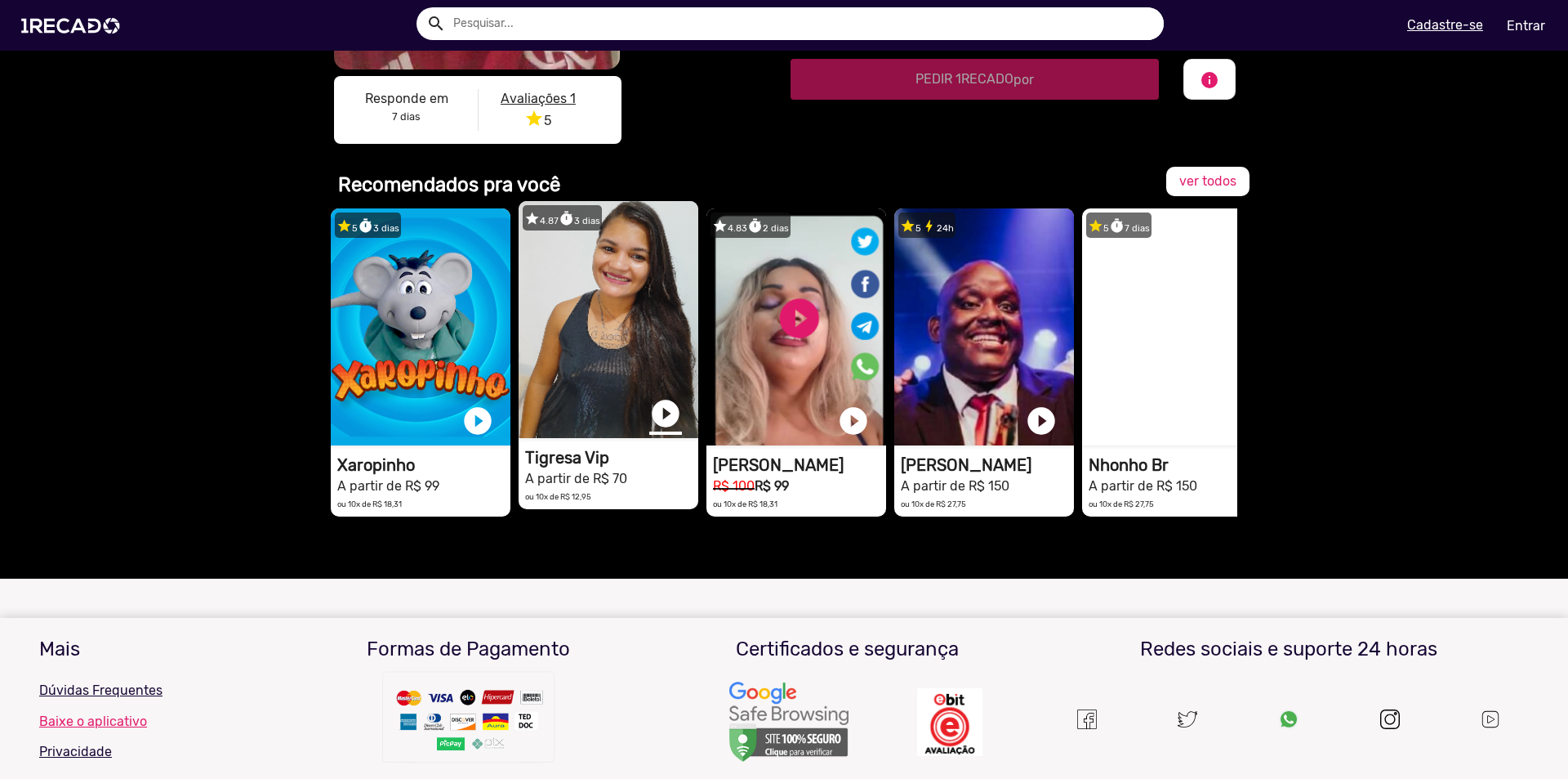
click at [659, 410] on link "play_circle_filled" at bounding box center [665, 413] width 33 height 33
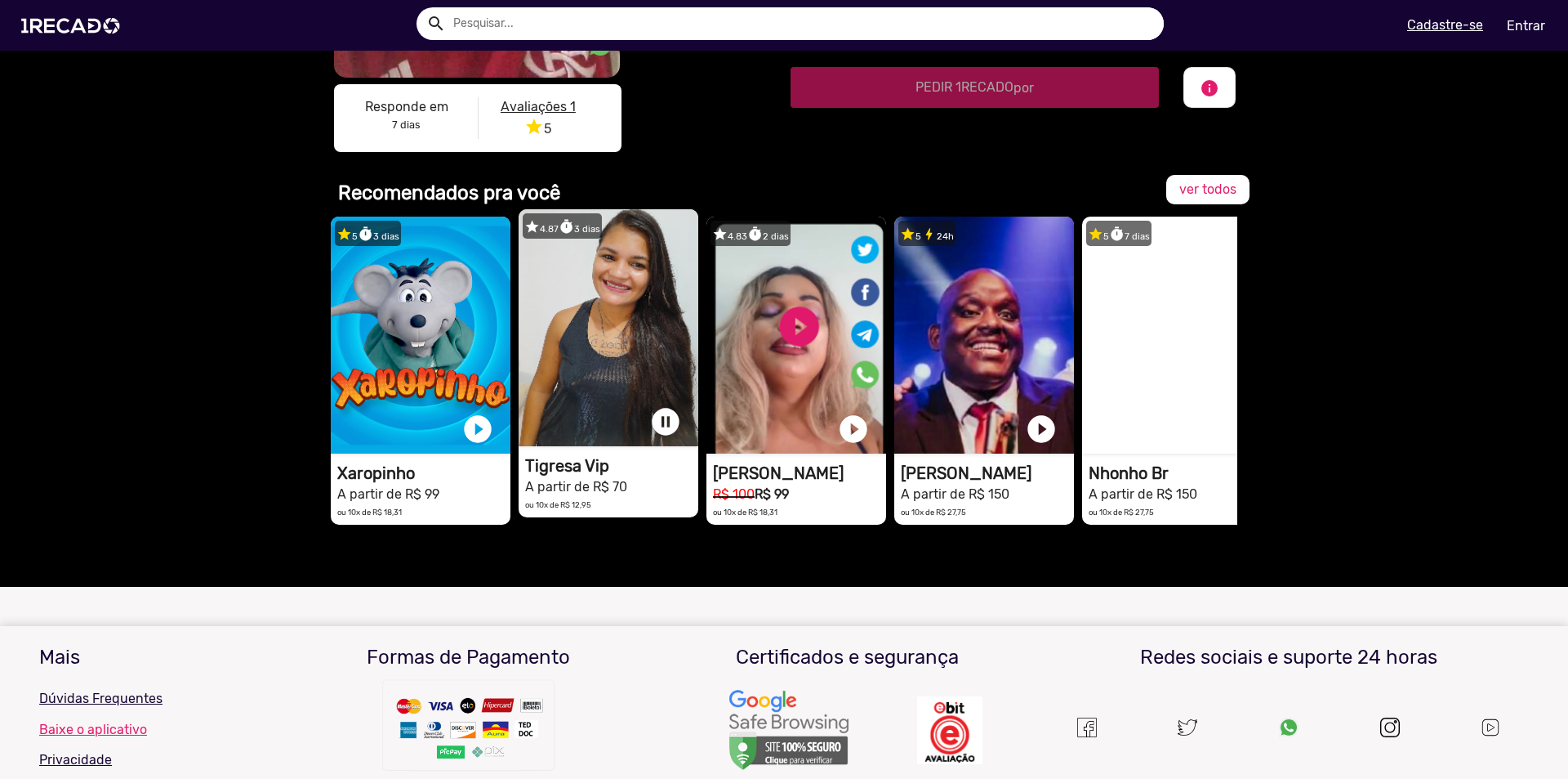
scroll to position [457, 0]
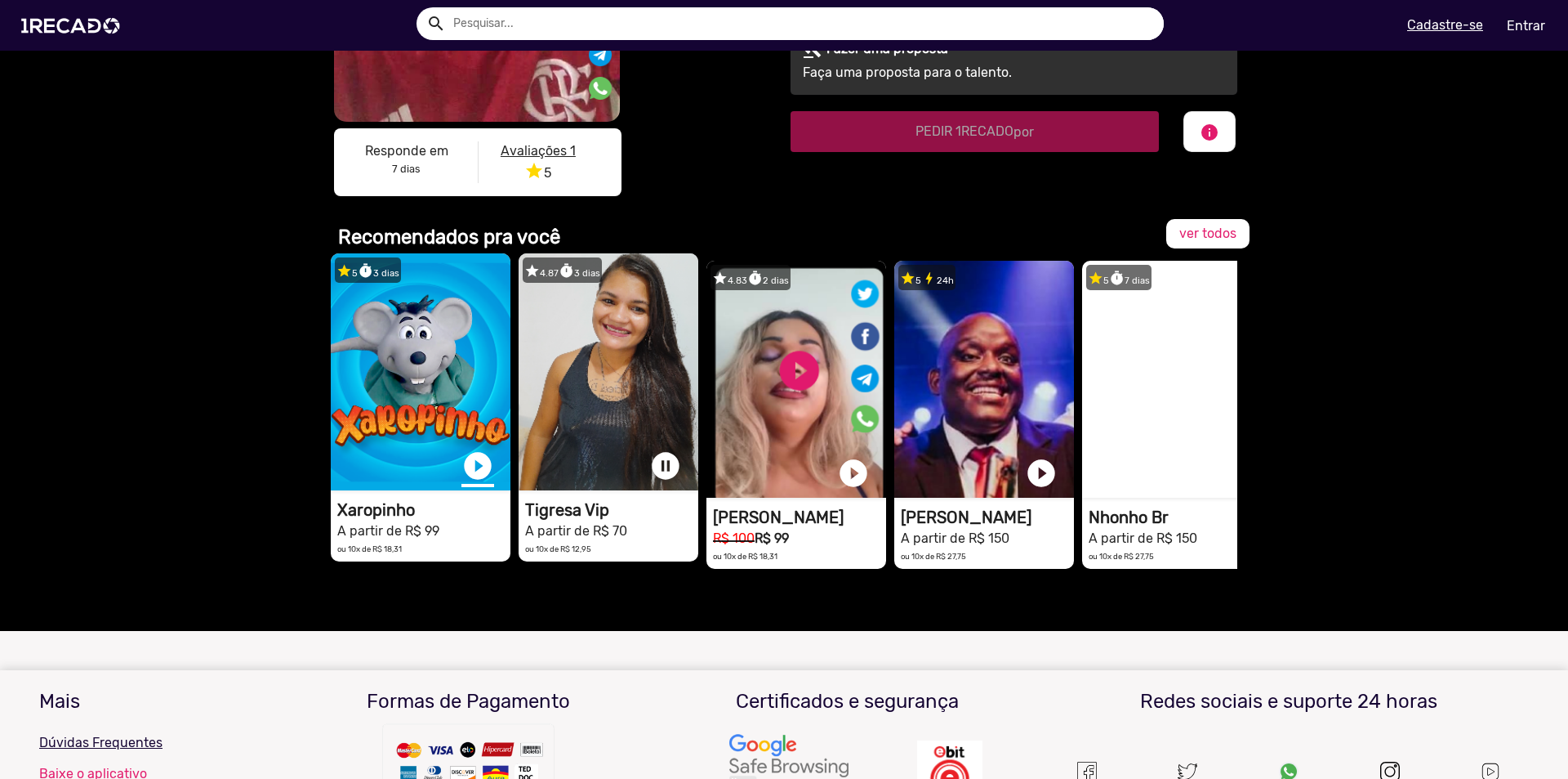
click at [474, 460] on link "play_circle_filled" at bounding box center [477, 466] width 33 height 33
click at [664, 467] on link "pause_circle" at bounding box center [665, 466] width 33 height 33
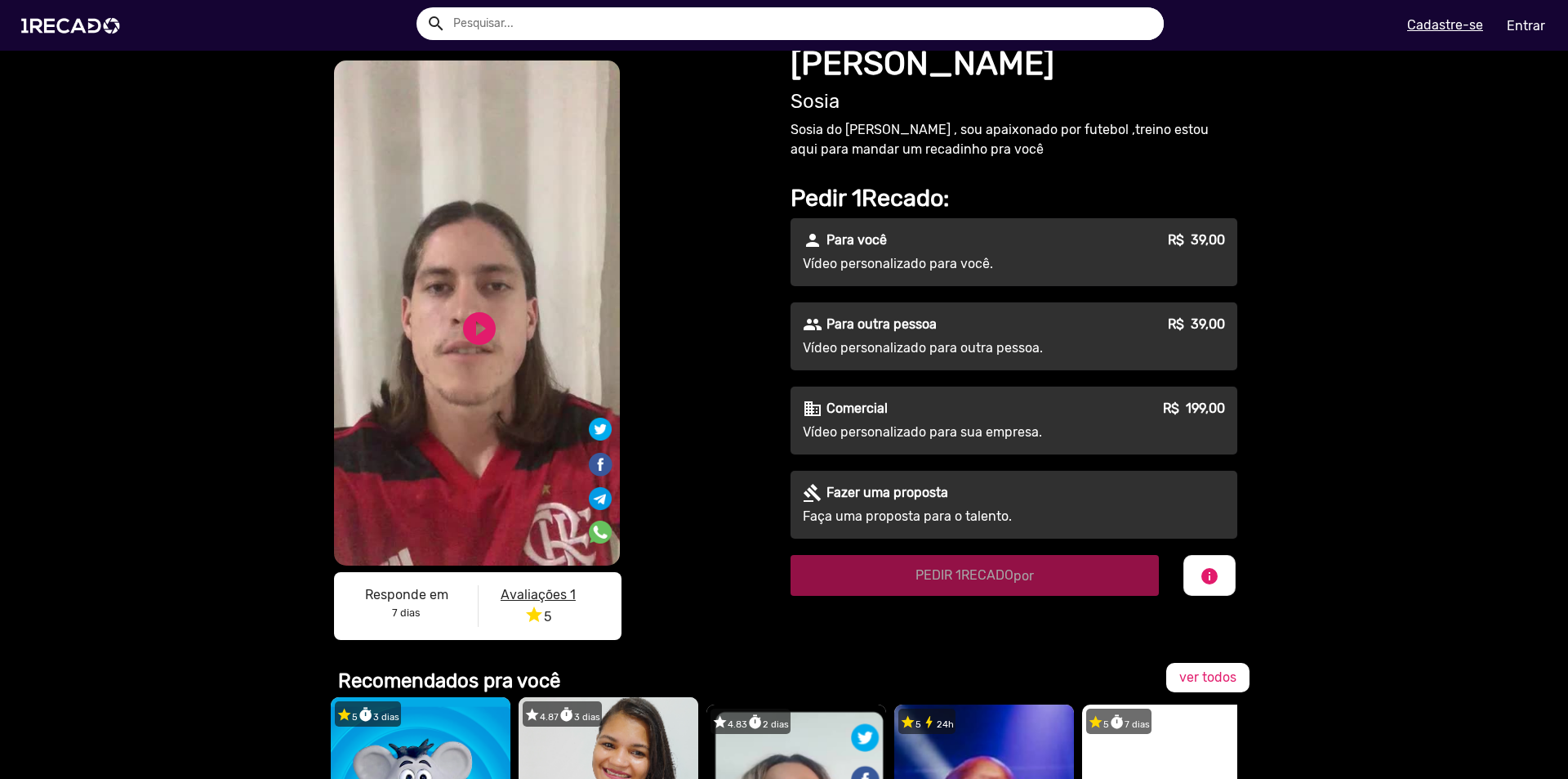
scroll to position [0, 0]
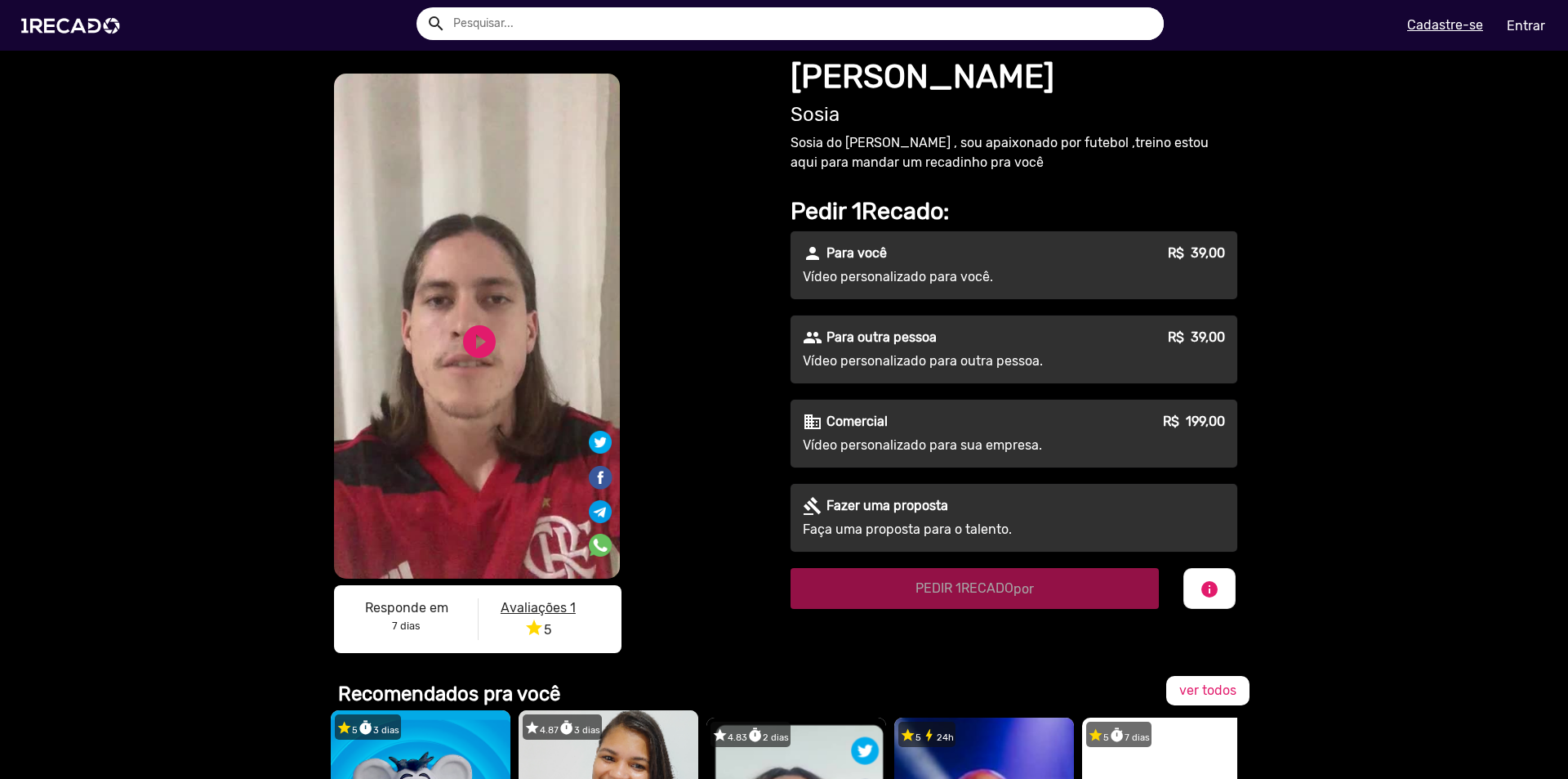
click at [1179, 245] on p "R$ 39,00" at bounding box center [1197, 253] width 57 height 20
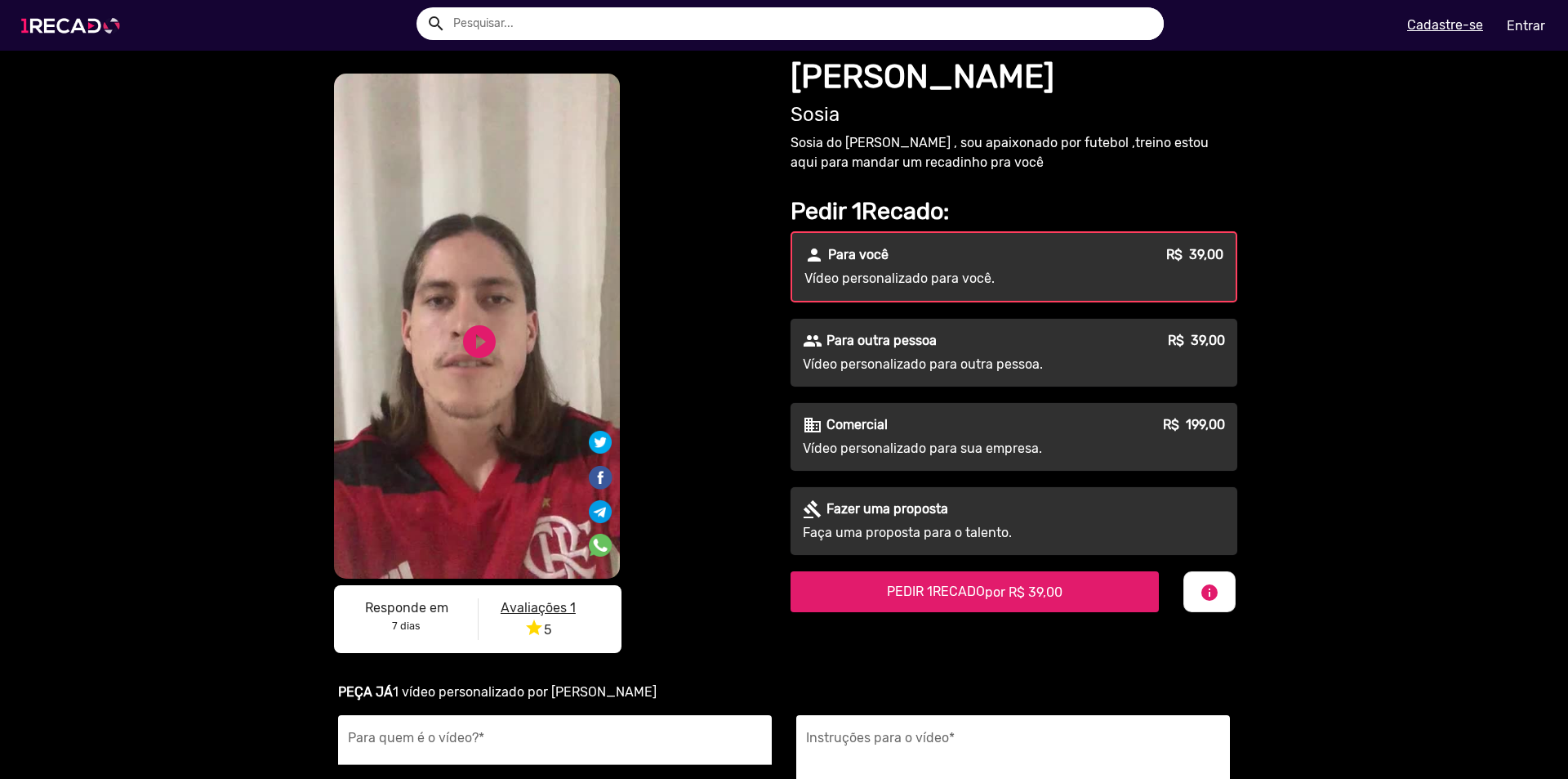
click at [65, 24] on img at bounding box center [74, 26] width 123 height 70
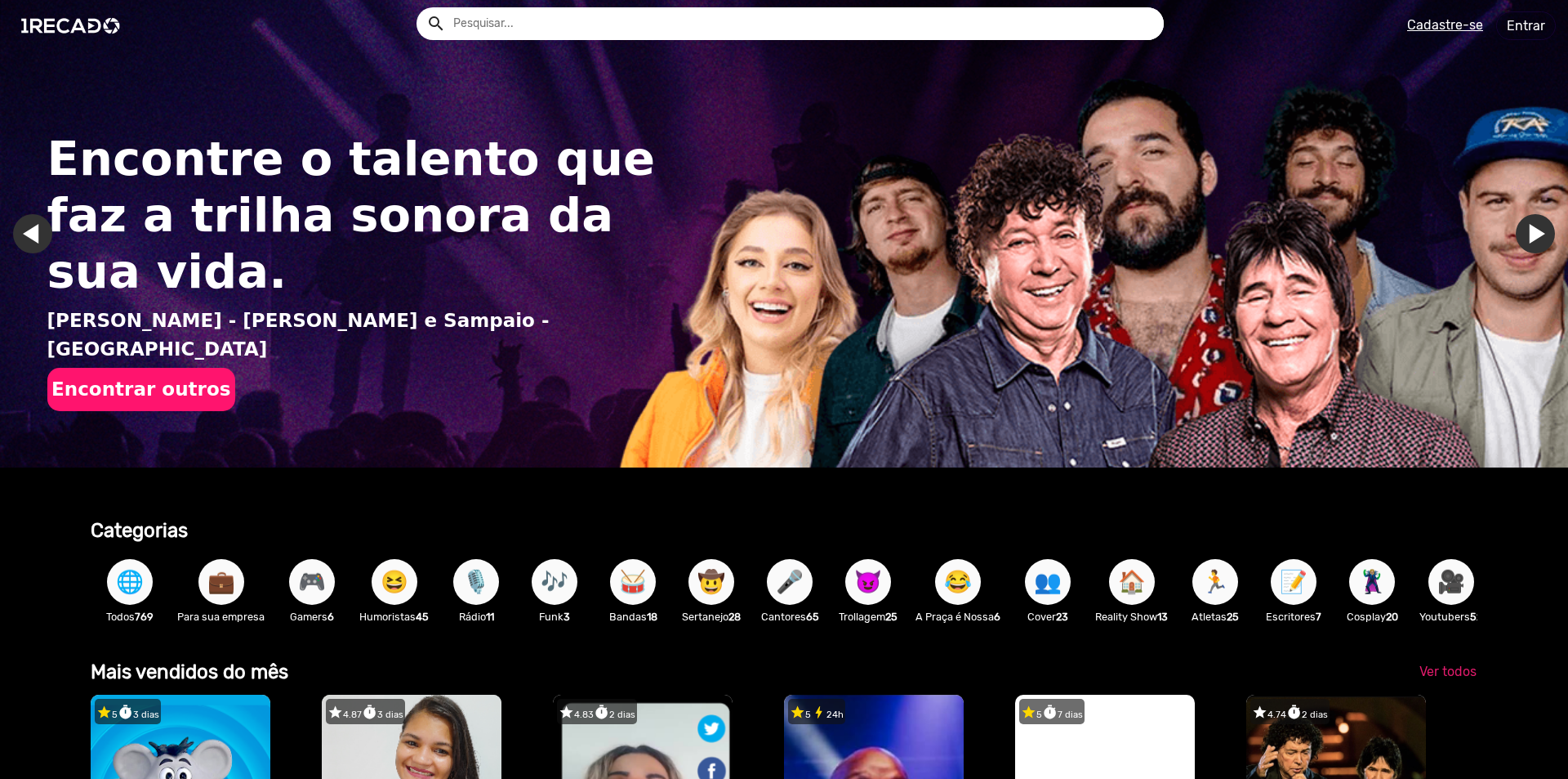
click at [128, 368] on button "Encontrar outros" at bounding box center [141, 389] width 188 height 44
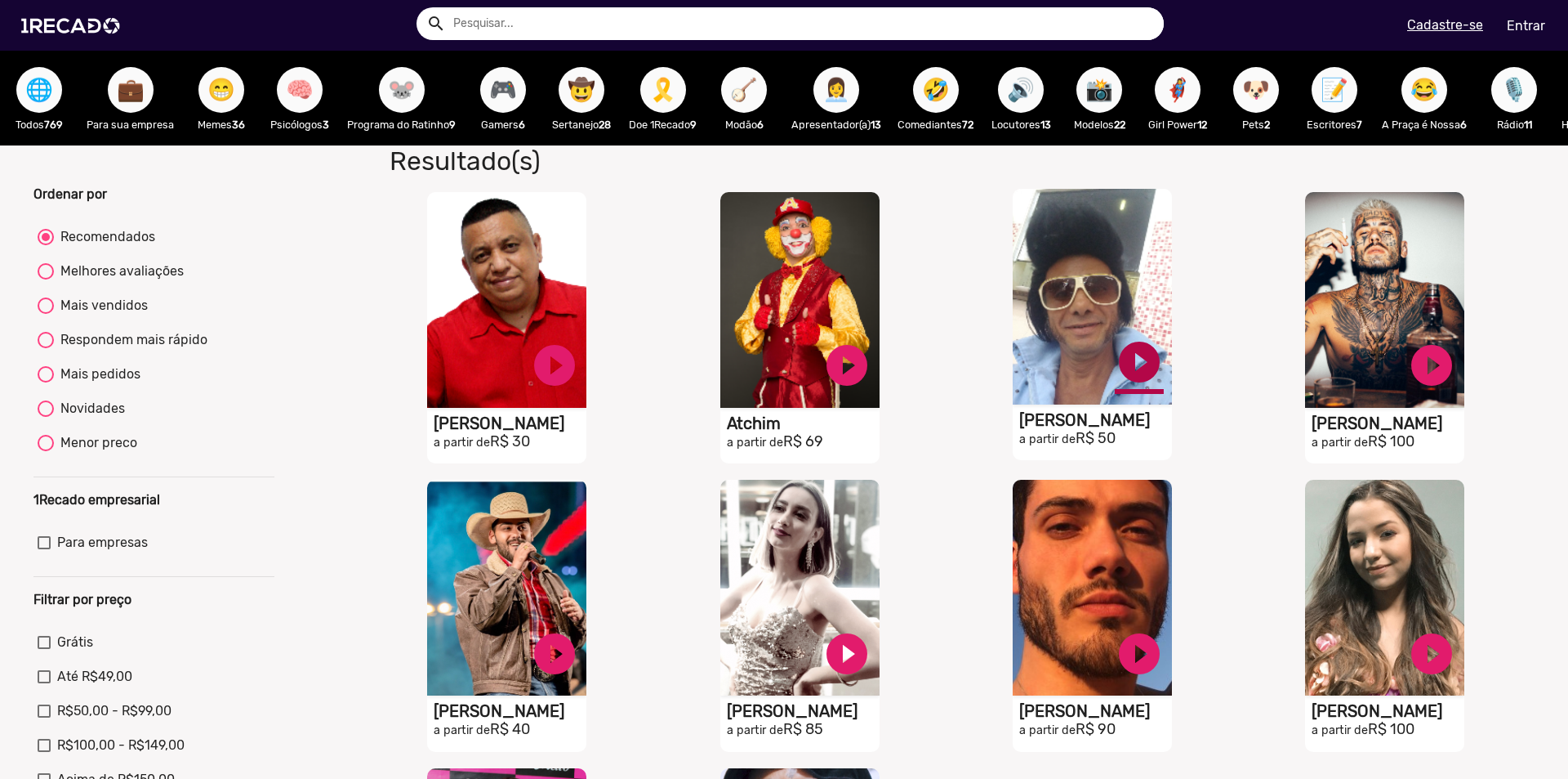
click at [1125, 373] on link "play_circle_filled" at bounding box center [1139, 361] width 49 height 49
click at [1057, 430] on h1 "[PERSON_NAME]" at bounding box center [1095, 420] width 153 height 20
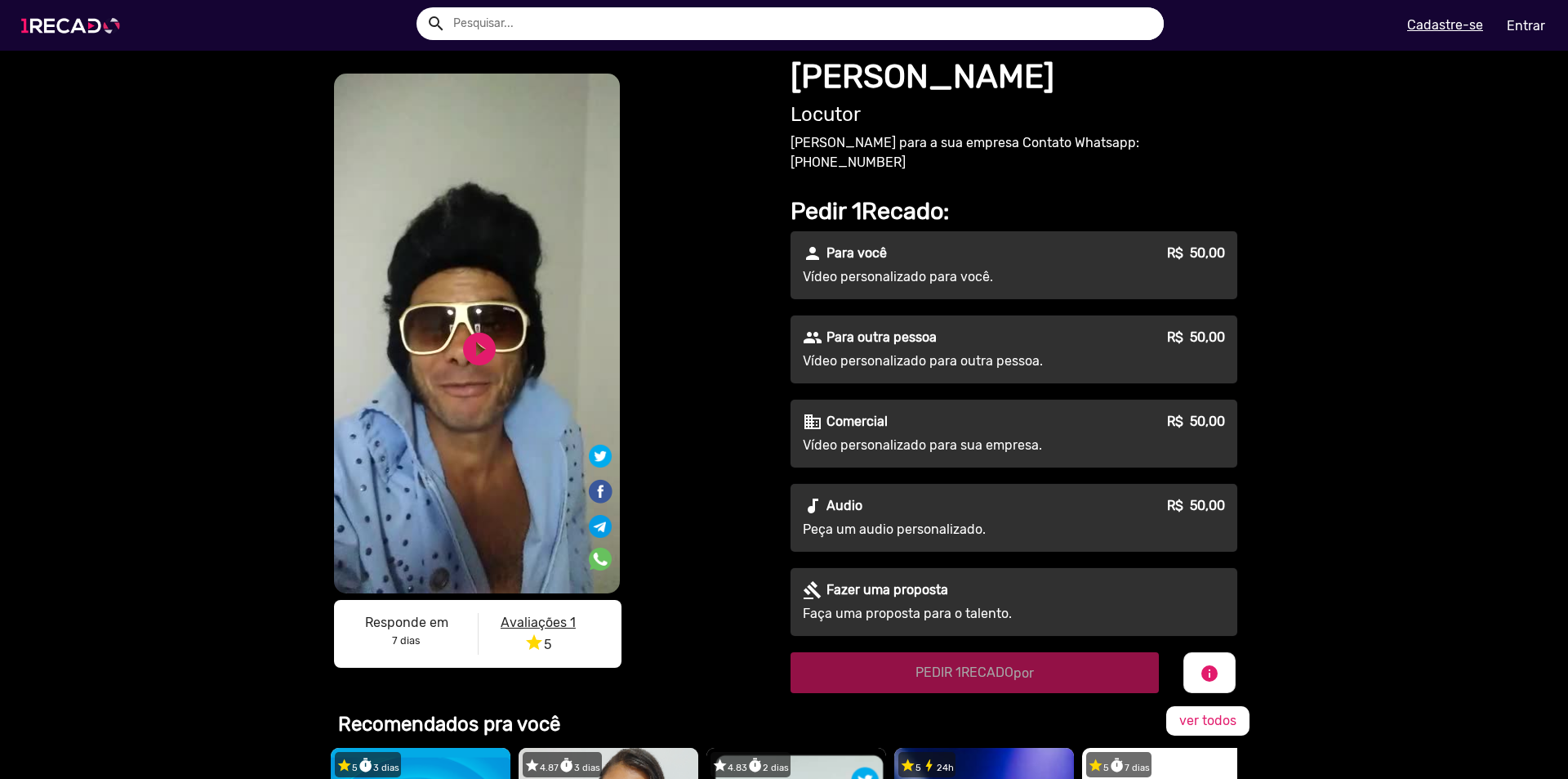
click at [111, 21] on img at bounding box center [74, 26] width 123 height 70
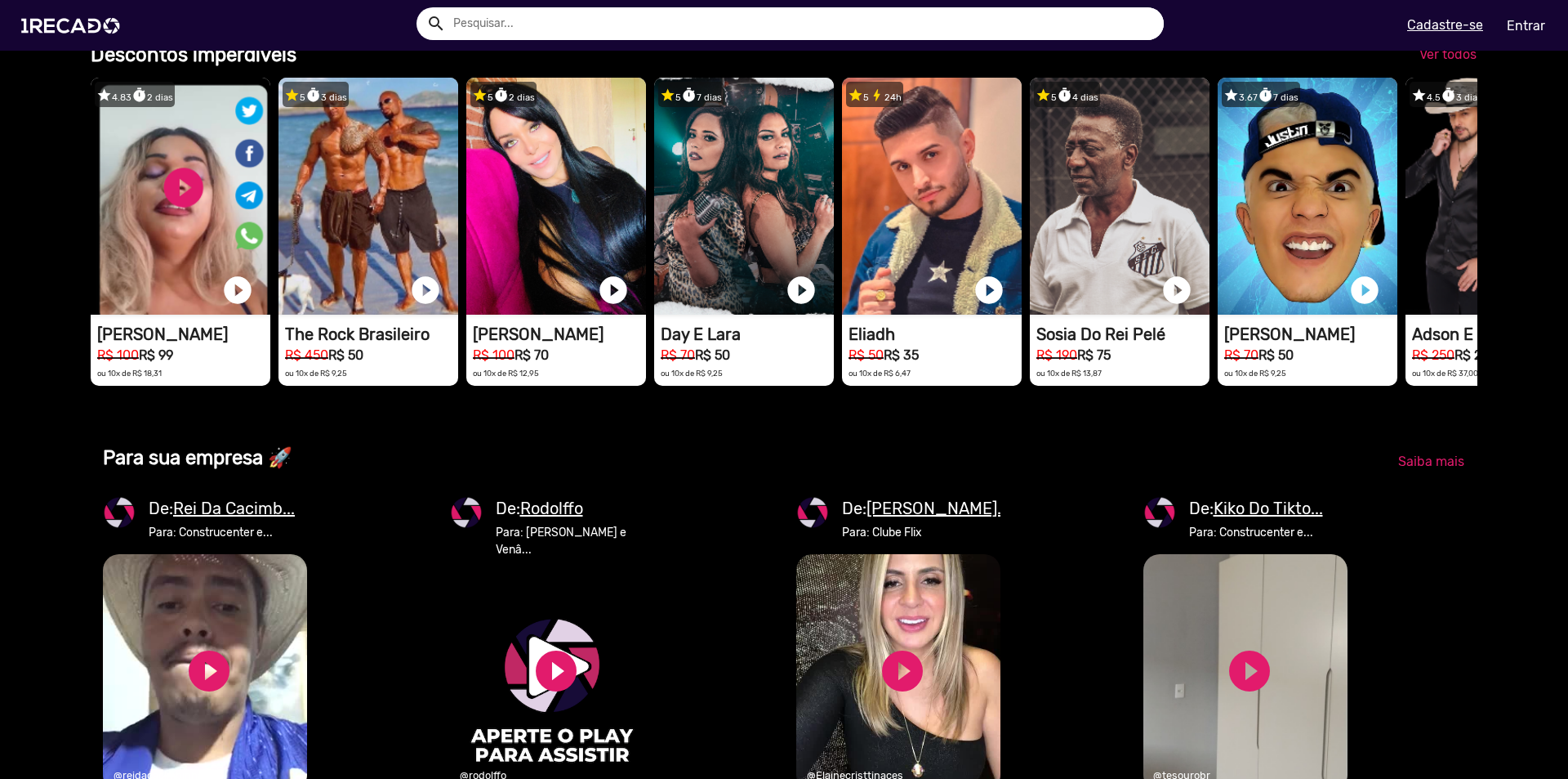
scroll to position [0, 4668]
